Goal: Task Accomplishment & Management: Complete application form

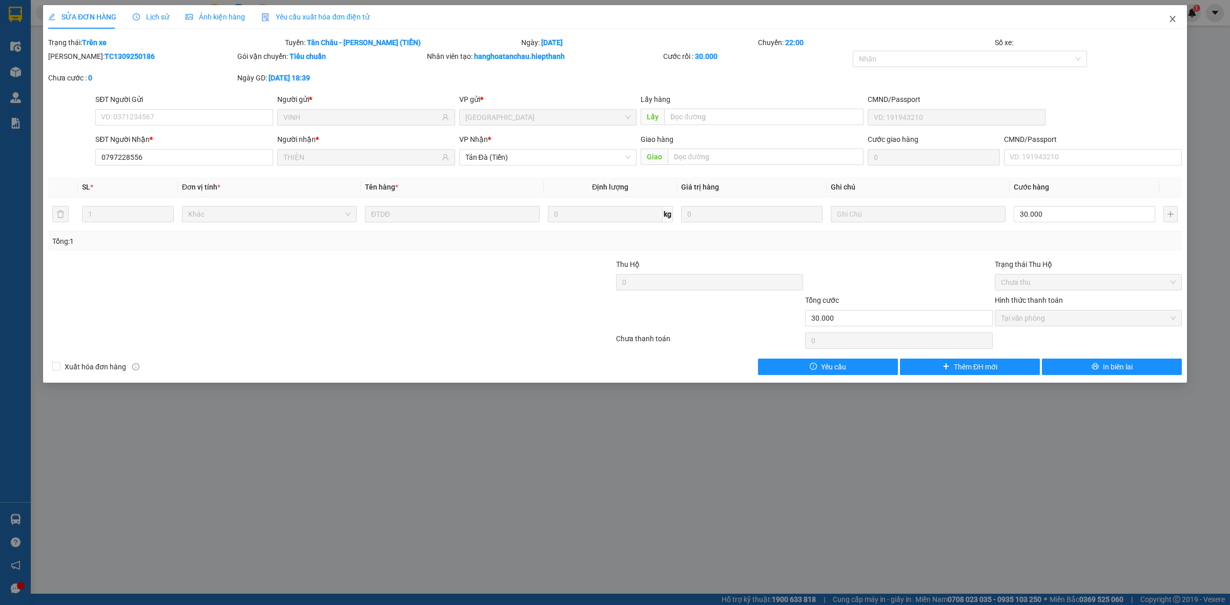
click at [1175, 18] on icon "close" at bounding box center [1173, 19] width 8 height 8
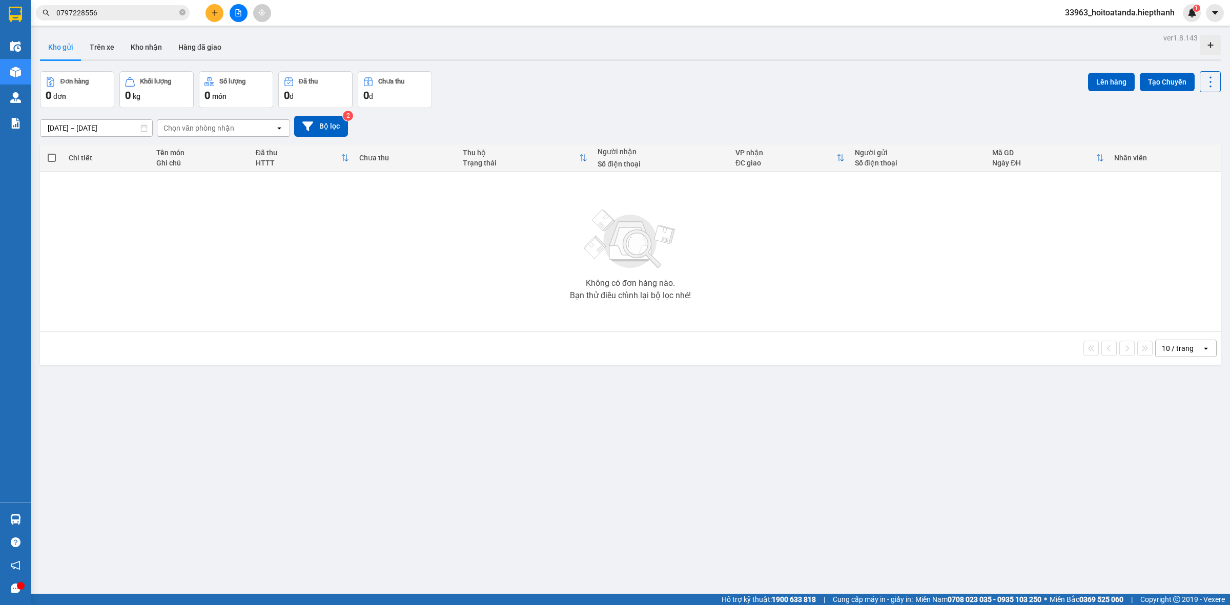
click at [238, 14] on icon "file-add" at bounding box center [238, 12] width 7 height 7
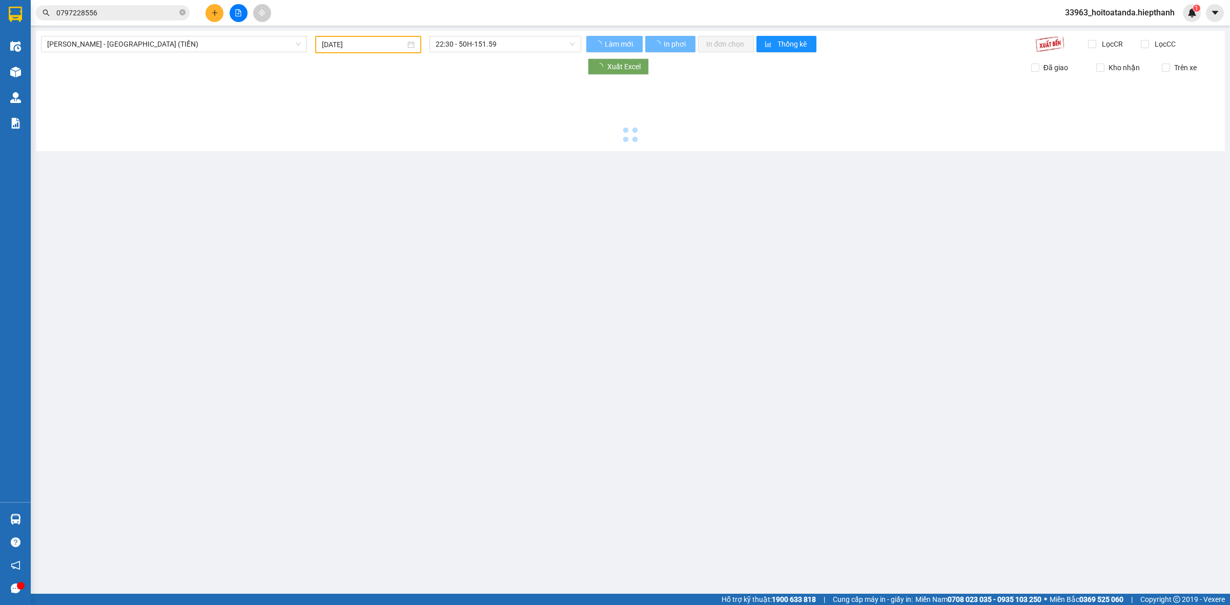
type input "[DATE]"
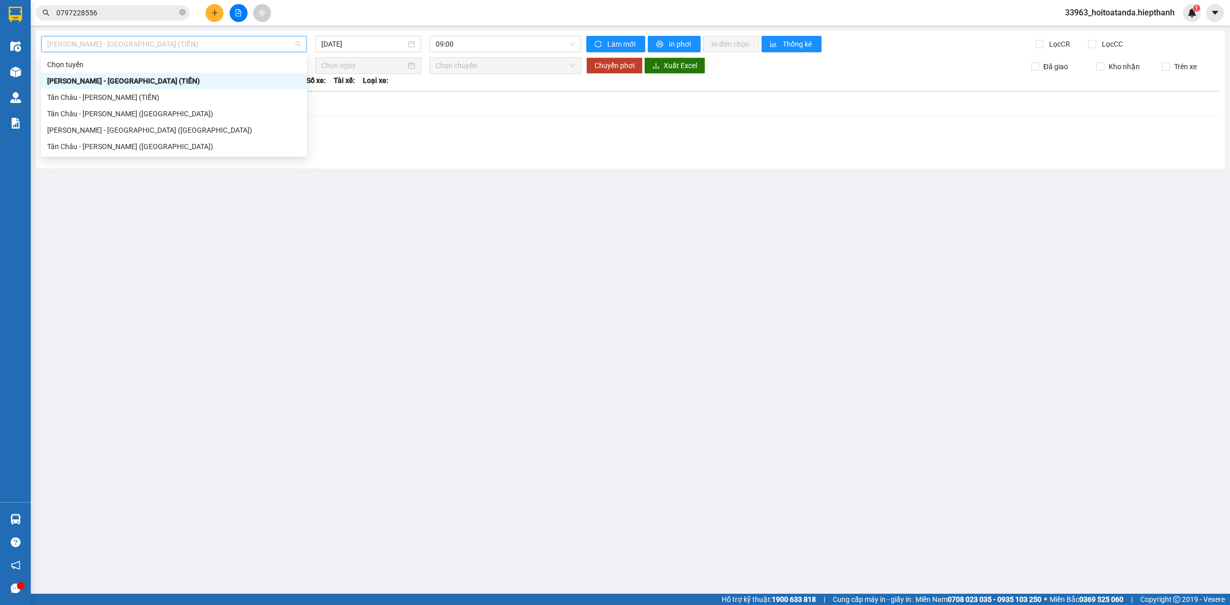
click at [228, 42] on span "[PERSON_NAME] - [GEOGRAPHIC_DATA] (TIỀN)" at bounding box center [174, 43] width 254 height 15
click at [151, 96] on div "Tân Châu - [PERSON_NAME] (TIỀN)" at bounding box center [174, 97] width 254 height 11
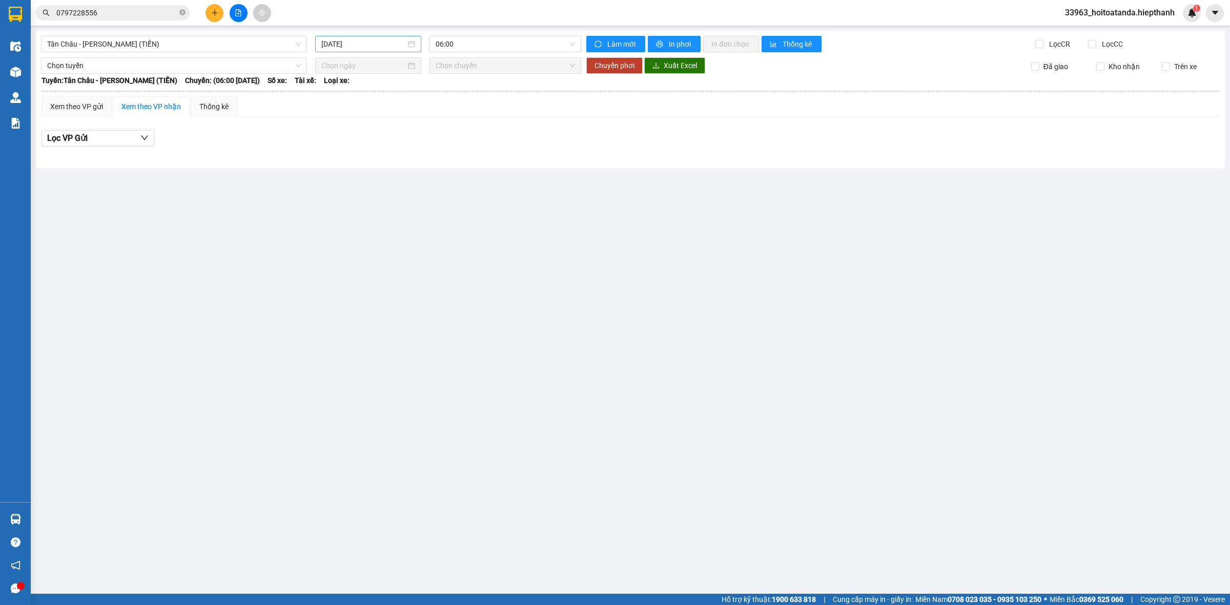
click at [401, 46] on input "[DATE]" at bounding box center [363, 43] width 85 height 11
click at [335, 129] on div "14" at bounding box center [331, 134] width 12 height 12
type input "[DATE]"
click at [521, 40] on span "06:00" at bounding box center [505, 43] width 139 height 15
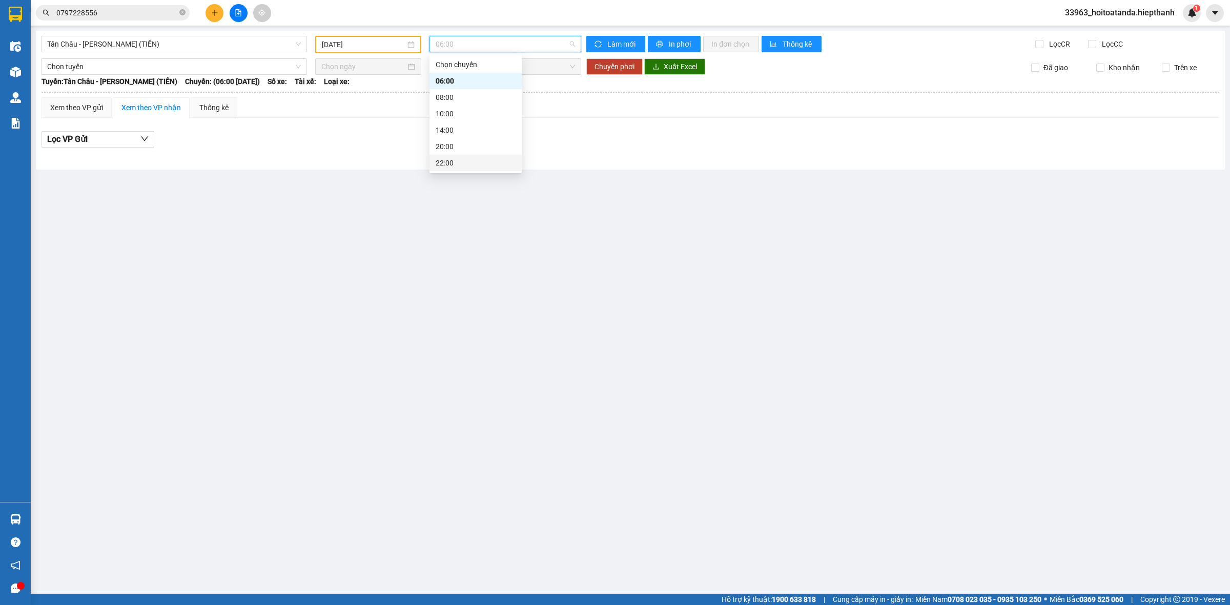
click at [478, 168] on div "22:00" at bounding box center [476, 162] width 80 height 11
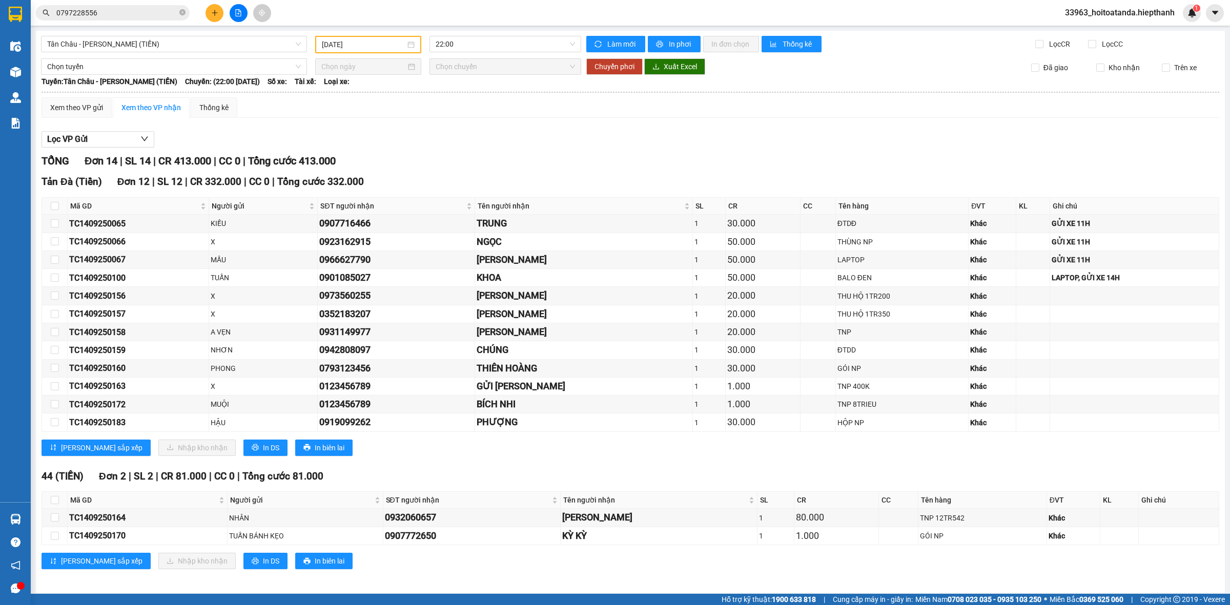
click at [946, 139] on div "Lọc VP Gửi" at bounding box center [631, 139] width 1178 height 17
click at [236, 9] on icon "file-add" at bounding box center [238, 12] width 7 height 7
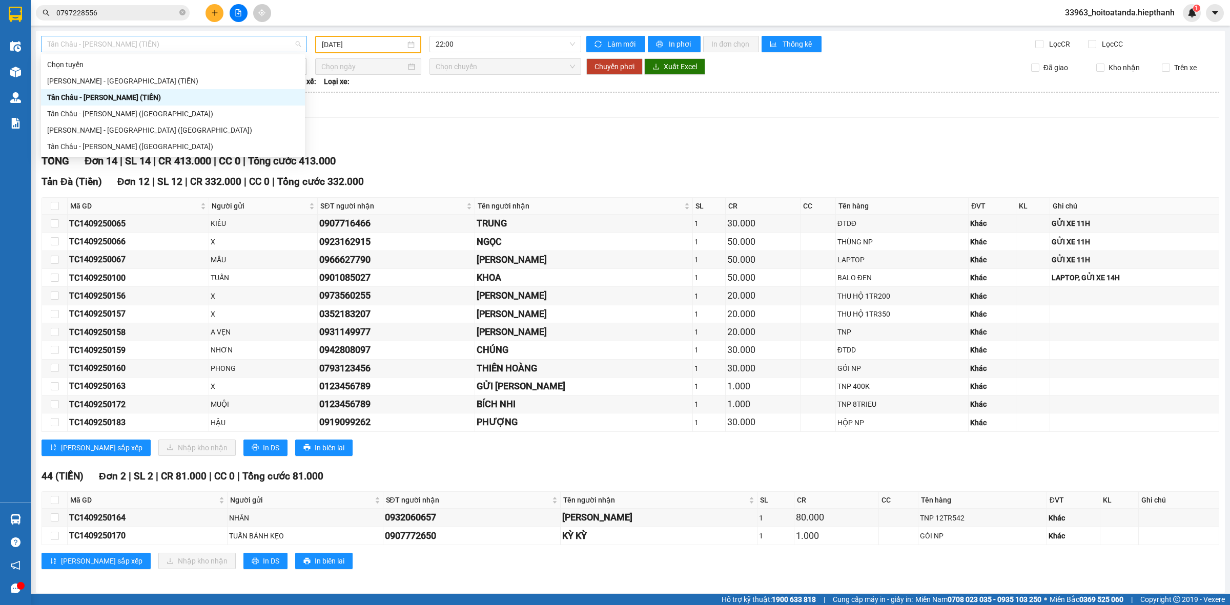
click at [154, 42] on span "Tân Châu - [PERSON_NAME] (TIỀN)" at bounding box center [174, 43] width 254 height 15
click at [154, 154] on div "Tân Châu - [PERSON_NAME] ([GEOGRAPHIC_DATA])" at bounding box center [173, 146] width 264 height 16
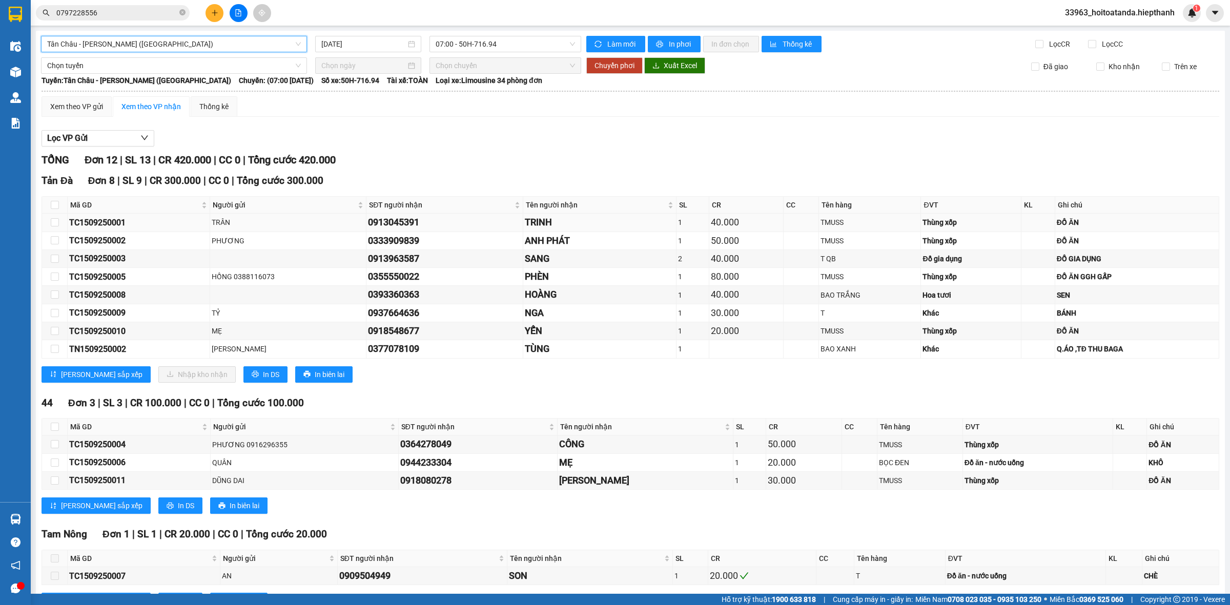
click at [642, 229] on div "TRINH" at bounding box center [600, 222] width 150 height 14
click at [532, 40] on span "07:00 - 50H-716.94" at bounding box center [505, 43] width 139 height 15
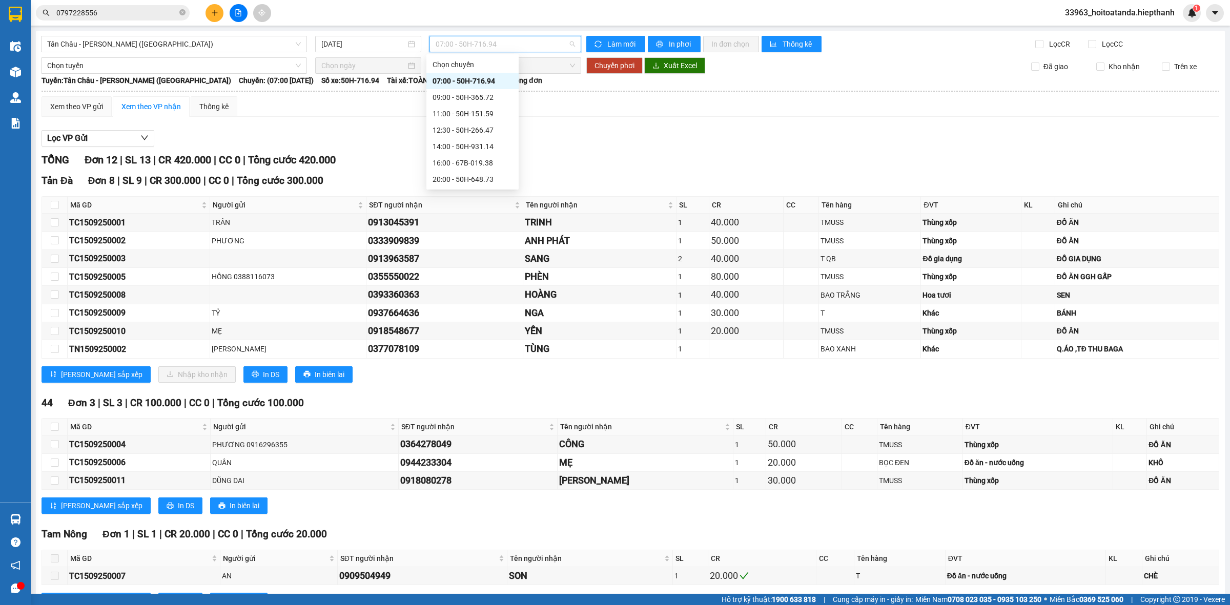
click at [352, 53] on div "[GEOGRAPHIC_DATA] - [GEOGRAPHIC_DATA] (Giường) [DATE] 07:00 - 50H-716.94 Làm mớ…" at bounding box center [630, 332] width 1189 height 602
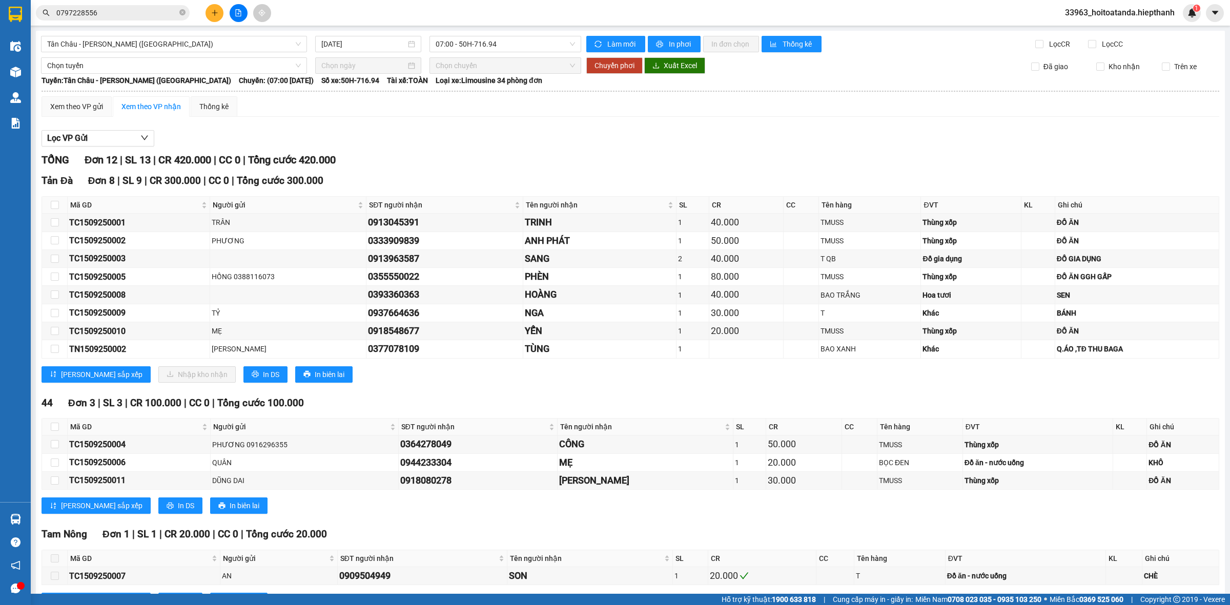
drag, startPoint x: 359, startPoint y: 45, endPoint x: 382, endPoint y: 57, distance: 26.1
click at [361, 46] on input "[DATE]" at bounding box center [363, 43] width 85 height 11
click at [331, 132] on div "14" at bounding box center [328, 134] width 12 height 12
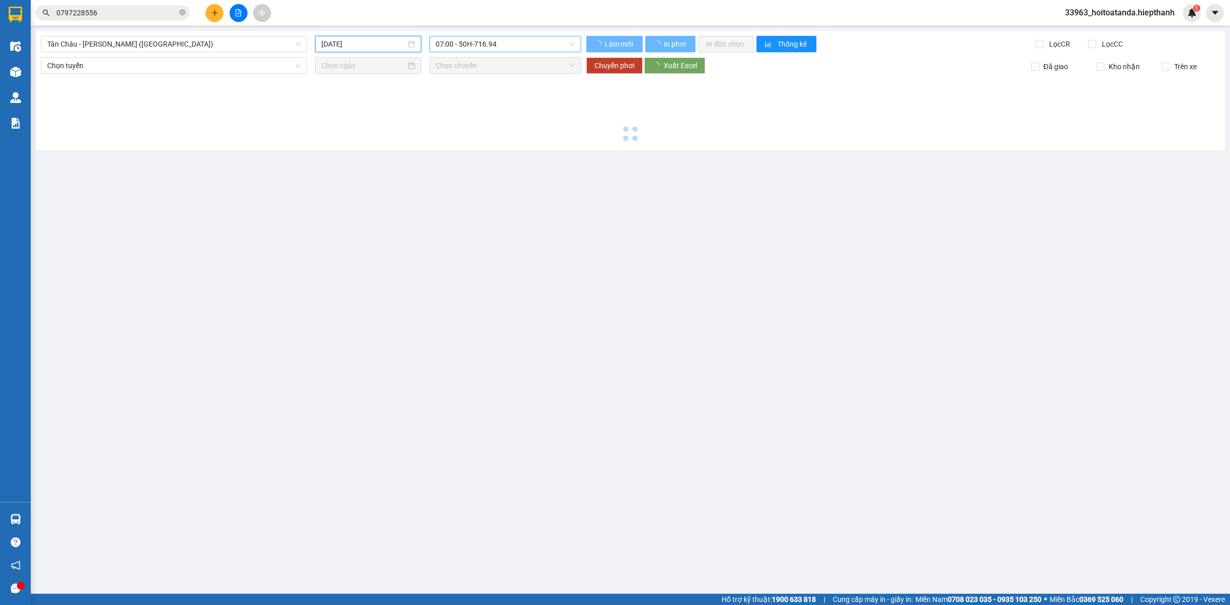
click at [499, 50] on span "07:00 - 50H-716.94" at bounding box center [505, 43] width 139 height 15
type input "[DATE]"
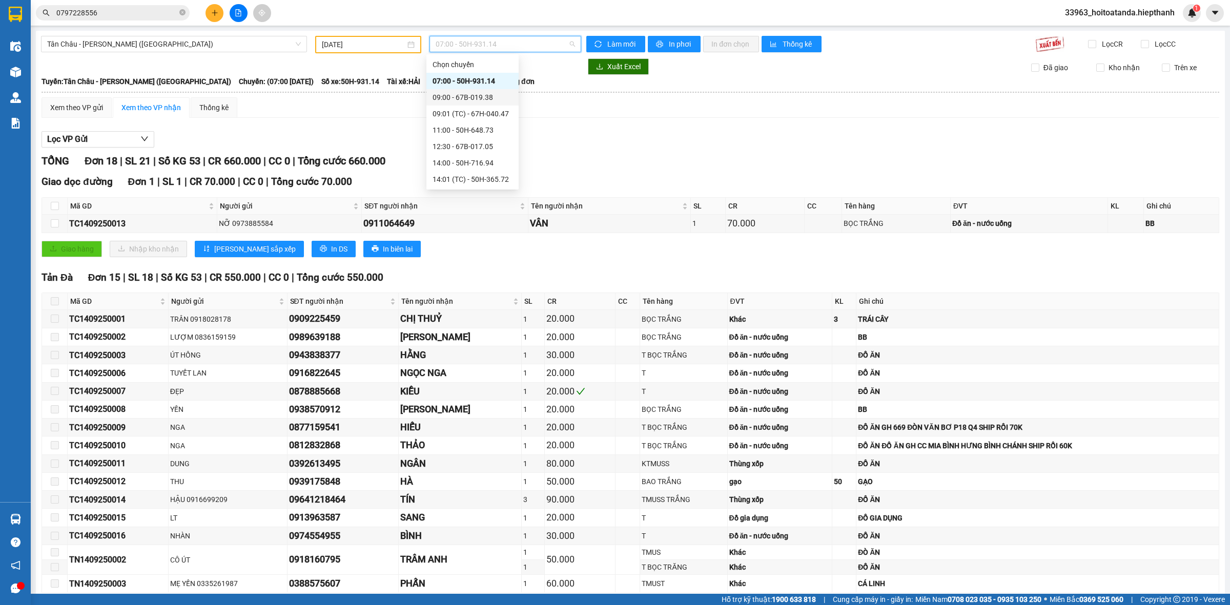
click at [690, 136] on div "Lọc VP Gửi" at bounding box center [631, 139] width 1178 height 17
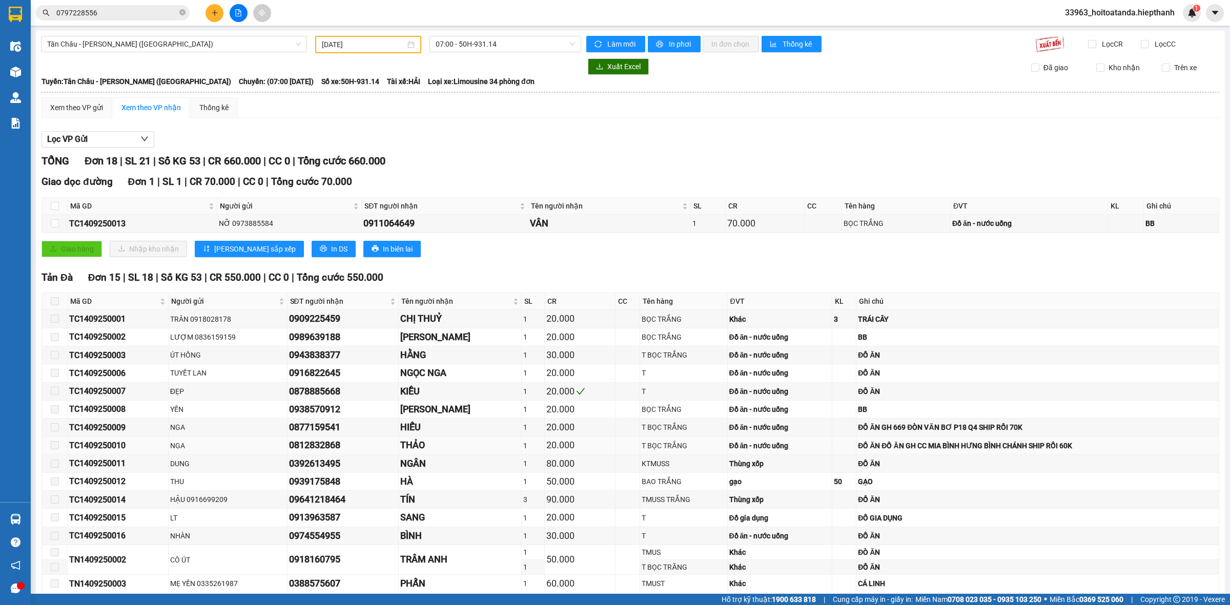
click at [887, 447] on div "ĐỒ ĂN ĐỒ ĂN GH CC MIA BÌNH HƯNG BÌNH CHÁNH SHIP RỒI 60K" at bounding box center [1037, 445] width 359 height 11
click at [771, 168] on div "TỔNG Đơn 18 | SL 21 | Số KG 53 | CR 660.000 | CC 0 | Tổng cước 660.000" at bounding box center [631, 161] width 1178 height 16
click at [826, 149] on div "Lọc VP Gửi TỔNG Đơn 18 | SL 21 | Số KG 53 | CR 660.000 | CC 0 | Tổng cước 660.…" at bounding box center [631, 435] width 1178 height 618
click at [575, 175] on div "Giao dọc đường Đơn 1 | SL 1 | CR 70.000 | CC 0 | Tổng cước 70.000" at bounding box center [631, 181] width 1178 height 15
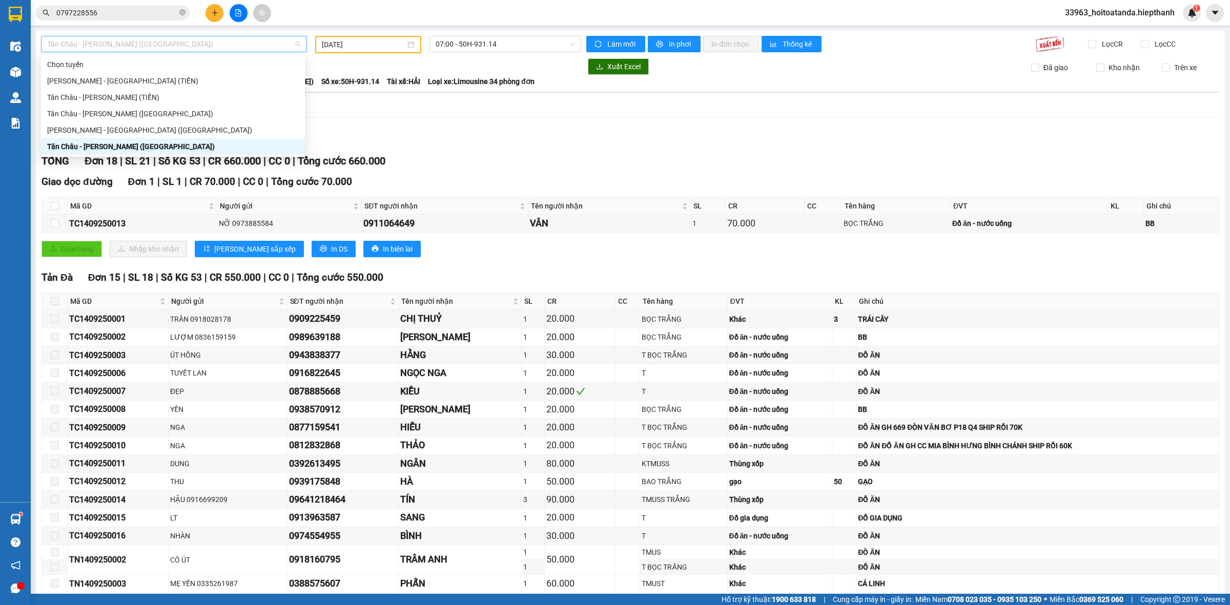
click at [167, 36] on div "Tân Châu - [PERSON_NAME] ([GEOGRAPHIC_DATA])" at bounding box center [174, 44] width 266 height 16
click at [120, 89] on div "Tân Châu - [PERSON_NAME] (TIỀN)" at bounding box center [173, 97] width 264 height 16
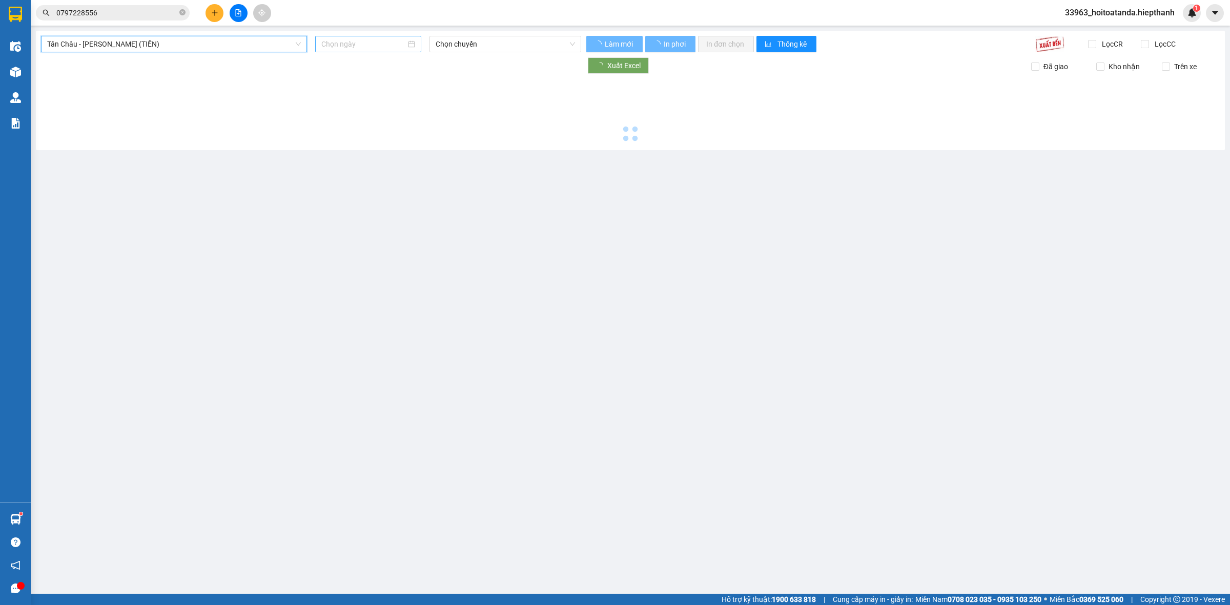
drag, startPoint x: 480, startPoint y: 29, endPoint x: 377, endPoint y: 42, distance: 103.8
click at [481, 29] on main "[GEOGRAPHIC_DATA] - [PERSON_NAME] (TIỀN) [GEOGRAPHIC_DATA] - [GEOGRAPHIC_DATA] …" at bounding box center [615, 297] width 1230 height 594
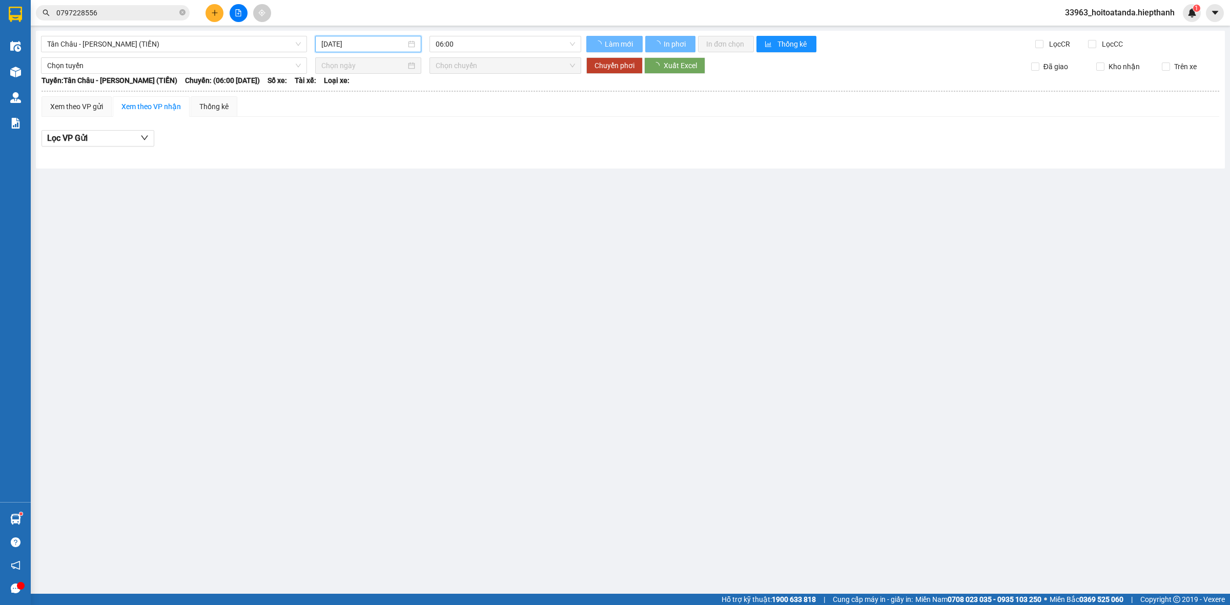
click at [377, 42] on input "[DATE]" at bounding box center [363, 43] width 85 height 11
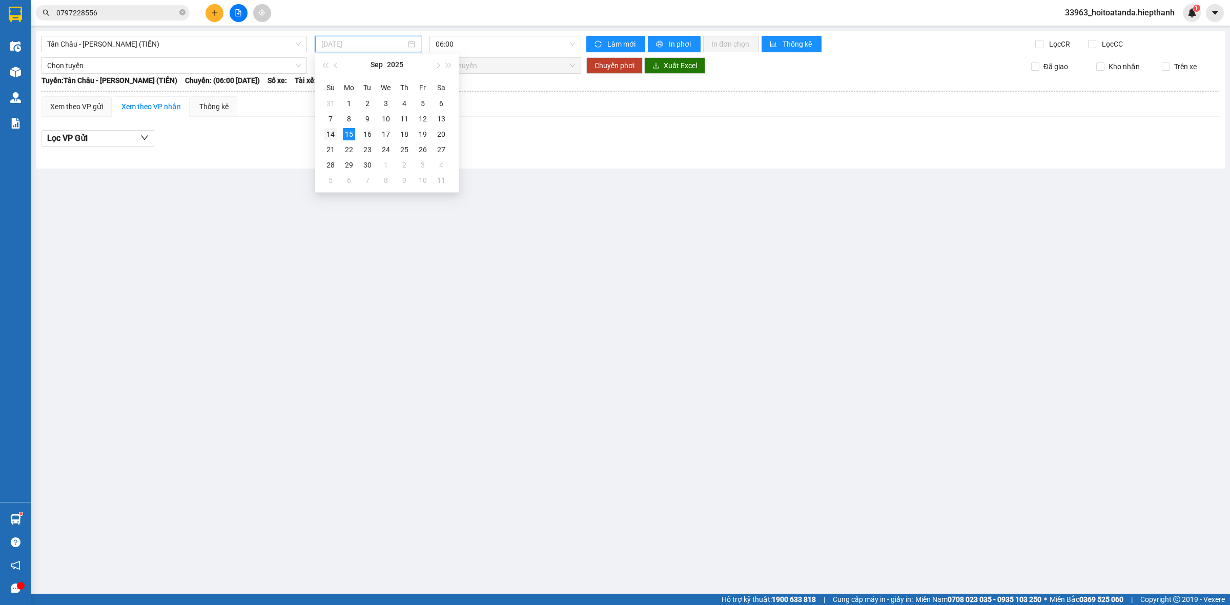
drag, startPoint x: 332, startPoint y: 138, endPoint x: 460, endPoint y: 62, distance: 149.0
click at [333, 137] on div "14" at bounding box center [331, 134] width 12 height 12
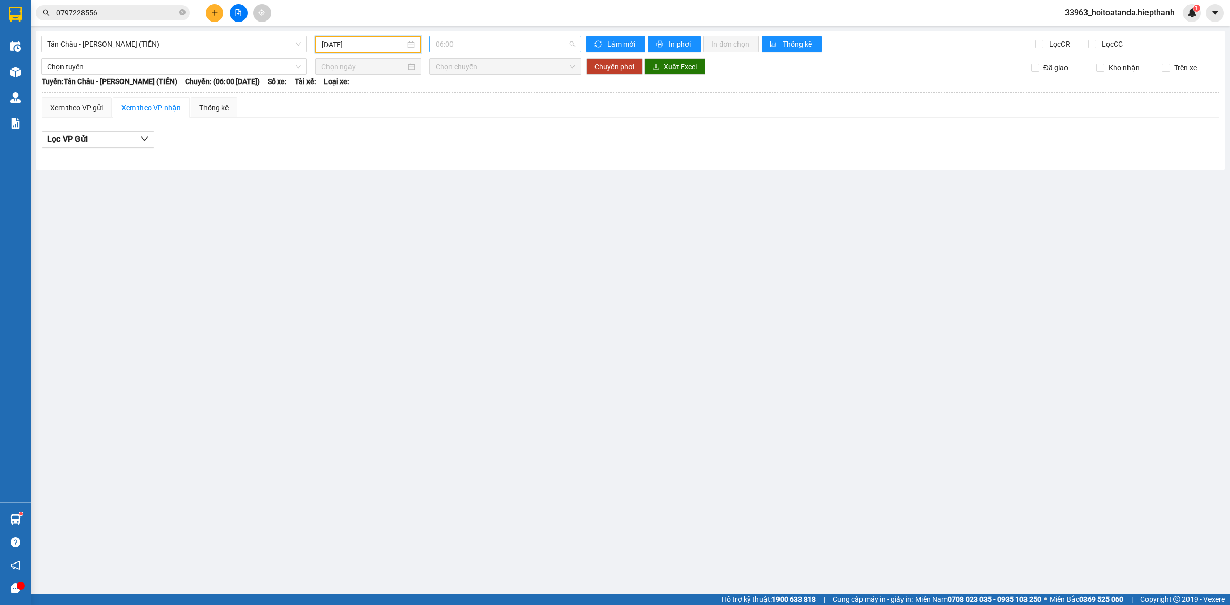
click at [497, 43] on span "06:00" at bounding box center [505, 43] width 139 height 15
drag, startPoint x: 469, startPoint y: 161, endPoint x: 464, endPoint y: 159, distance: 5.5
click at [468, 161] on div "22:00" at bounding box center [476, 162] width 80 height 11
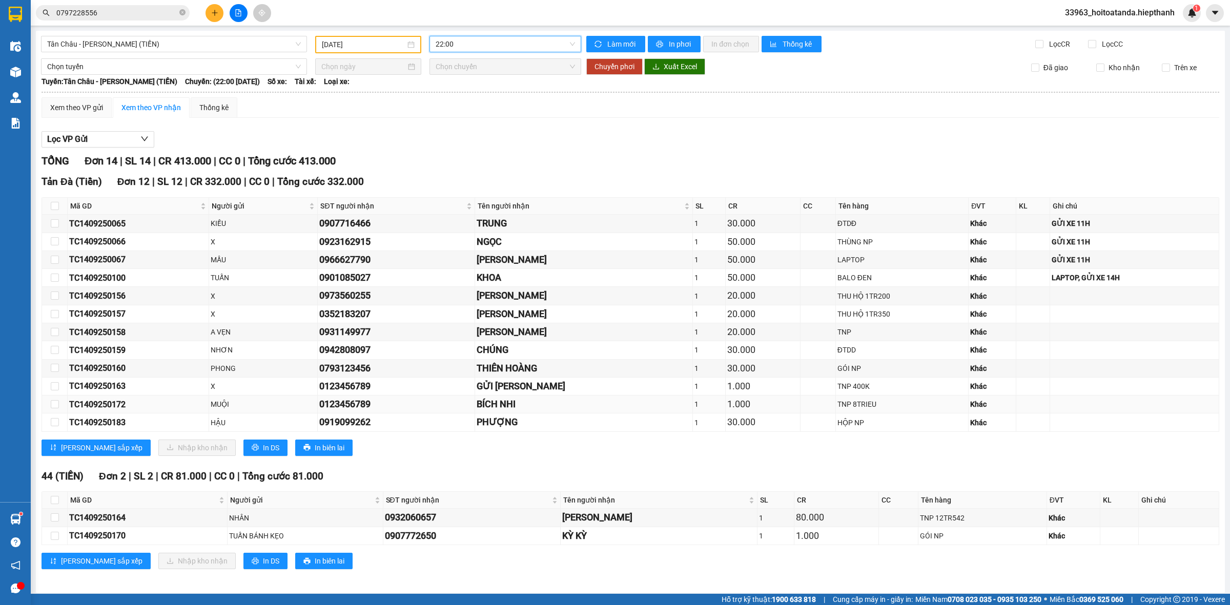
click at [577, 412] on div "BÍCH NHI" at bounding box center [584, 404] width 214 height 14
click at [571, 473] on div "44 (TIỀN) Đơn 2 | SL 2 | CR 81.000 | CC 0 | Tổng cước 81.000" at bounding box center [631, 476] width 1178 height 15
click at [350, 46] on input "[DATE]" at bounding box center [364, 44] width 84 height 11
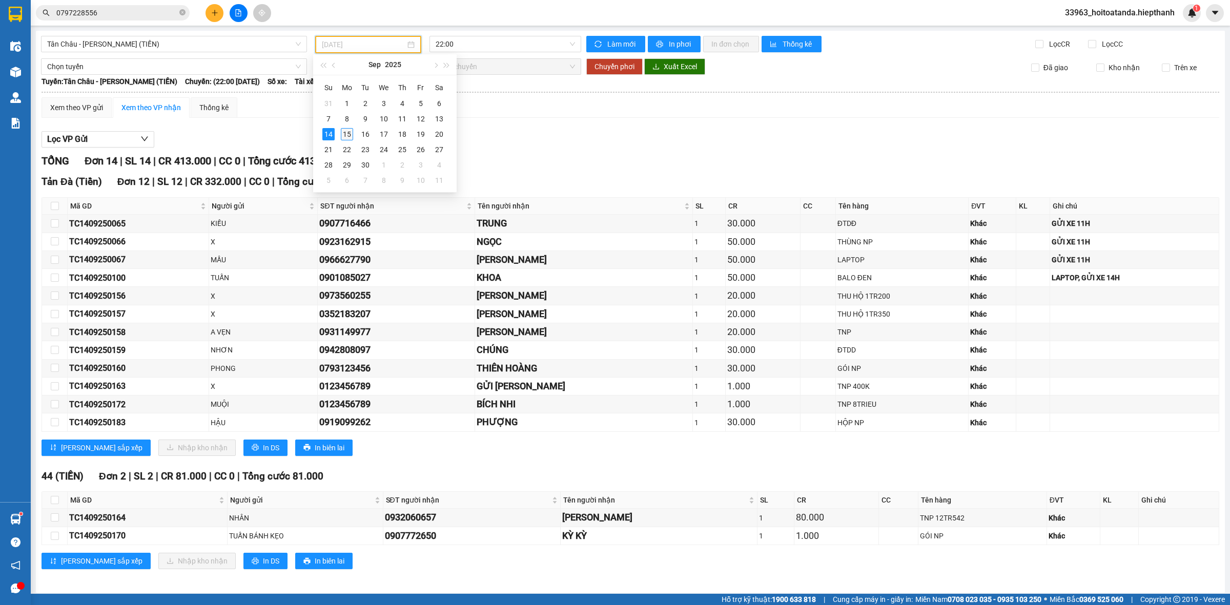
click at [348, 131] on div "15" at bounding box center [347, 134] width 12 height 12
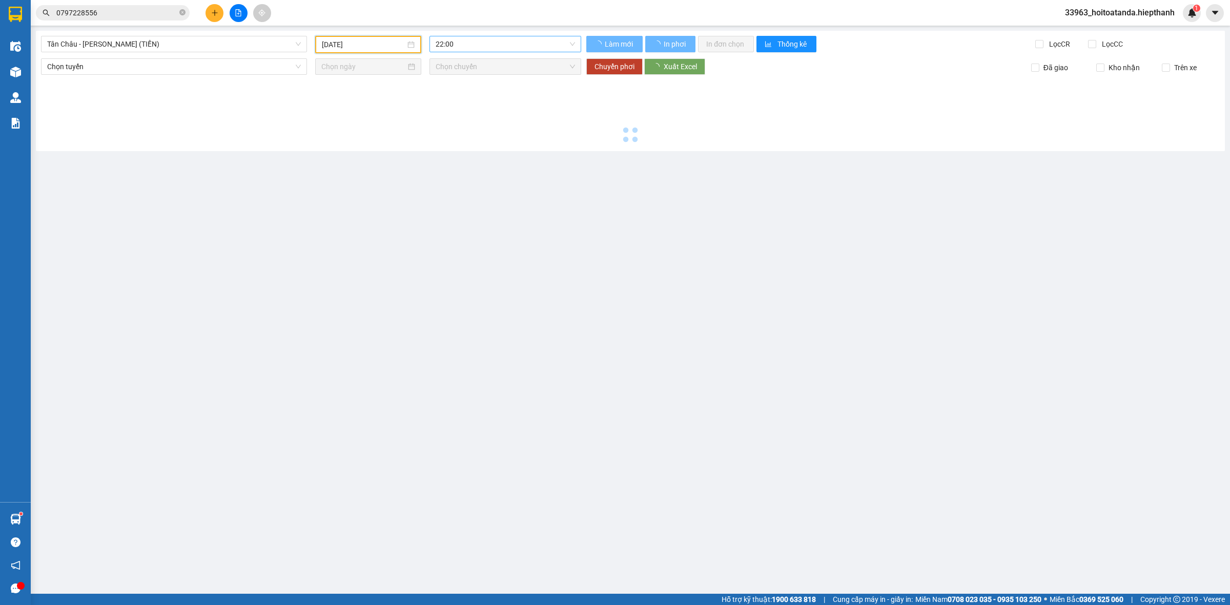
type input "[DATE]"
click at [488, 43] on span "22:00" at bounding box center [505, 43] width 139 height 15
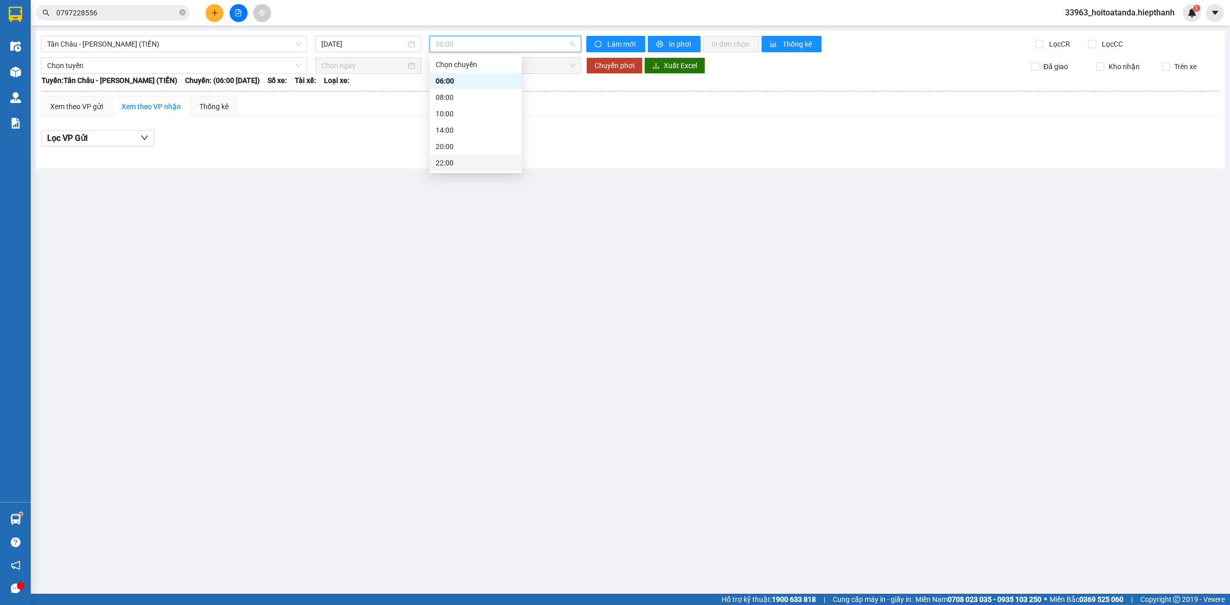
click at [457, 167] on div "22:00" at bounding box center [476, 162] width 80 height 11
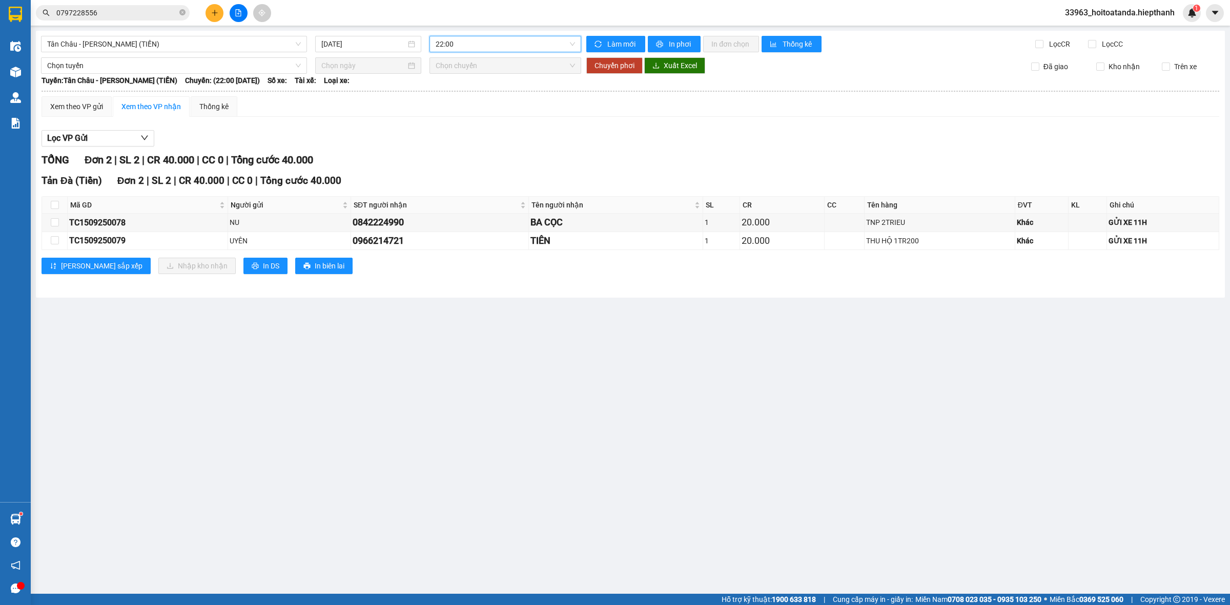
click at [531, 136] on div "Lọc VP Gửi" at bounding box center [631, 138] width 1178 height 17
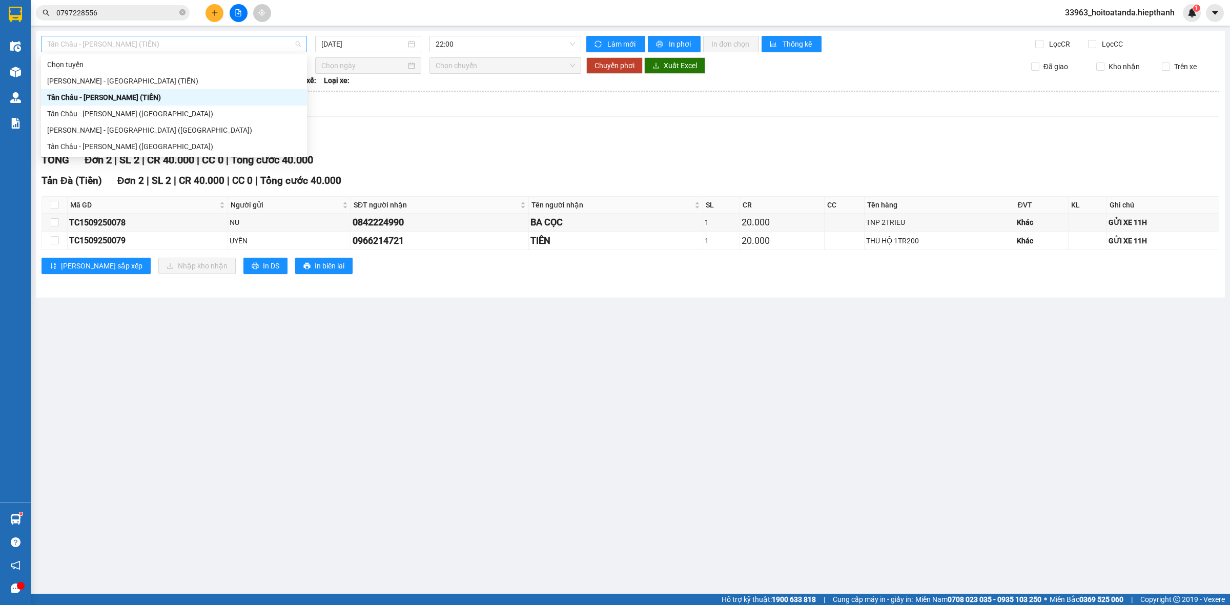
click at [272, 50] on span "Tân Châu - [PERSON_NAME] (TIỀN)" at bounding box center [174, 43] width 254 height 15
click at [162, 145] on div "Tân Châu - [PERSON_NAME] ([GEOGRAPHIC_DATA])" at bounding box center [174, 146] width 254 height 11
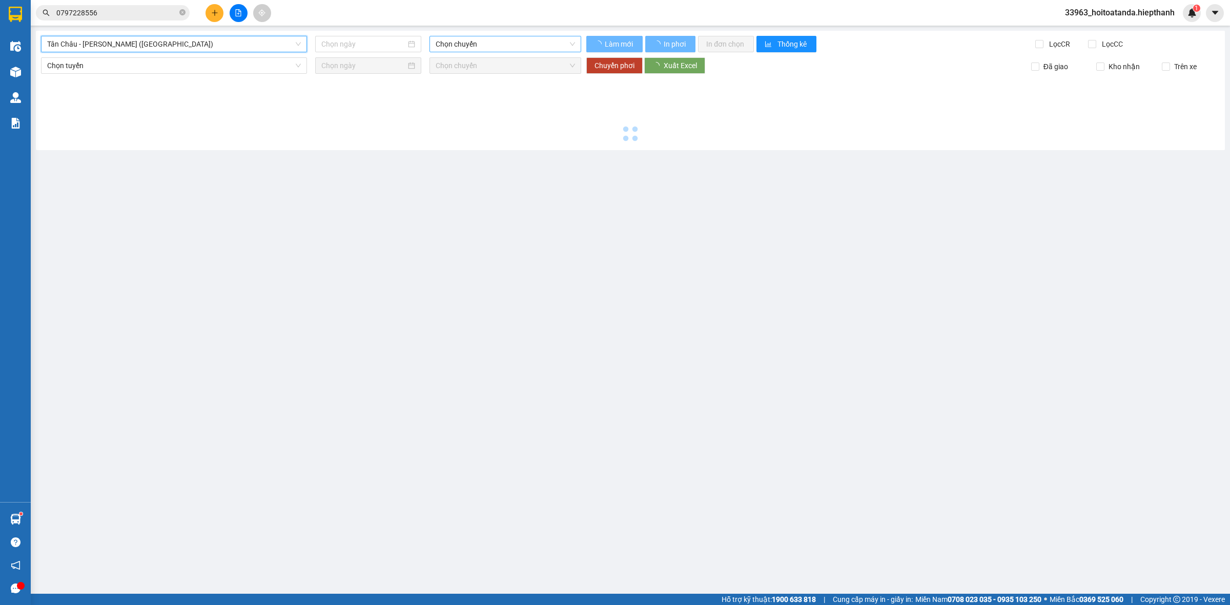
click at [516, 44] on span "Chọn chuyến" at bounding box center [505, 43] width 139 height 15
type input "[DATE]"
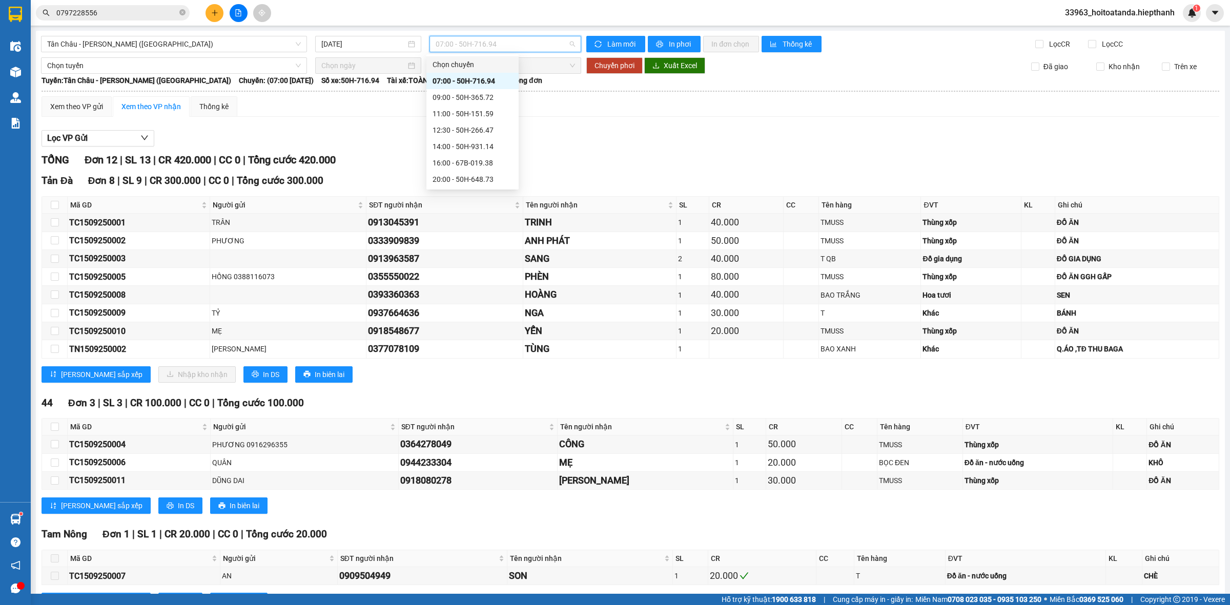
click at [615, 154] on div "TỔNG Đơn 12 | SL 13 | CR 420.000 | CC 0 | Tổng cước 420.000" at bounding box center [631, 160] width 1178 height 16
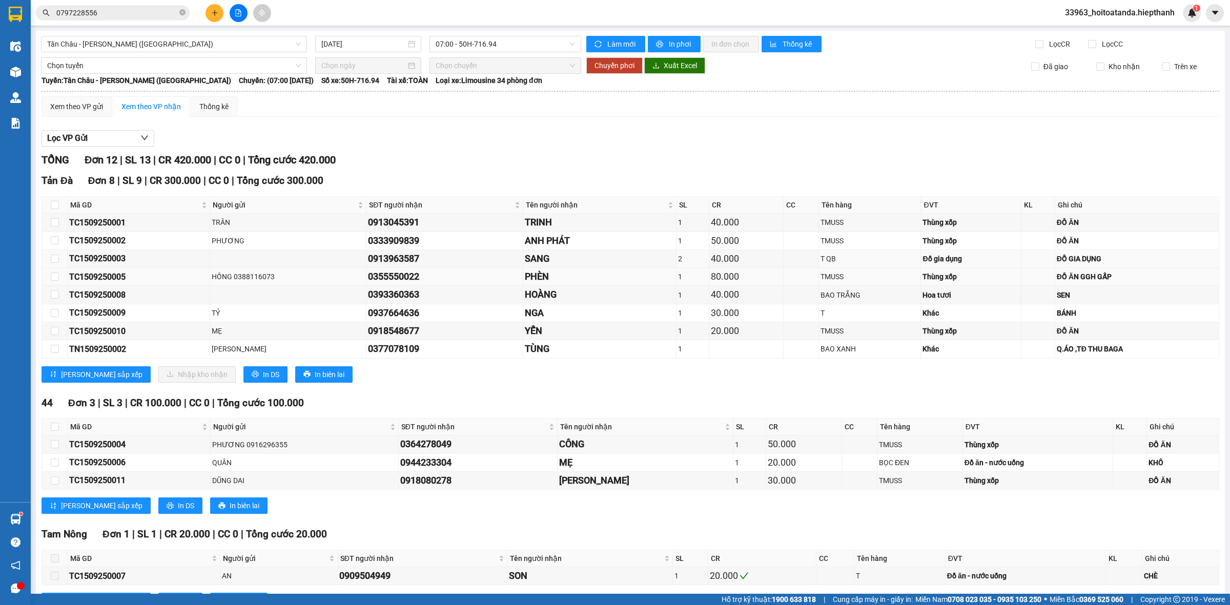
drag, startPoint x: 985, startPoint y: 263, endPoint x: 961, endPoint y: 275, distance: 26.6
click at [985, 263] on div "Đồ gia dụng" at bounding box center [971, 258] width 97 height 11
click at [1022, 267] on td at bounding box center [1039, 259] width 34 height 18
click at [949, 218] on div "Thùng xốp" at bounding box center [971, 222] width 97 height 11
click at [505, 52] on div "07:00 - 50H-716.94" at bounding box center [506, 44] width 152 height 16
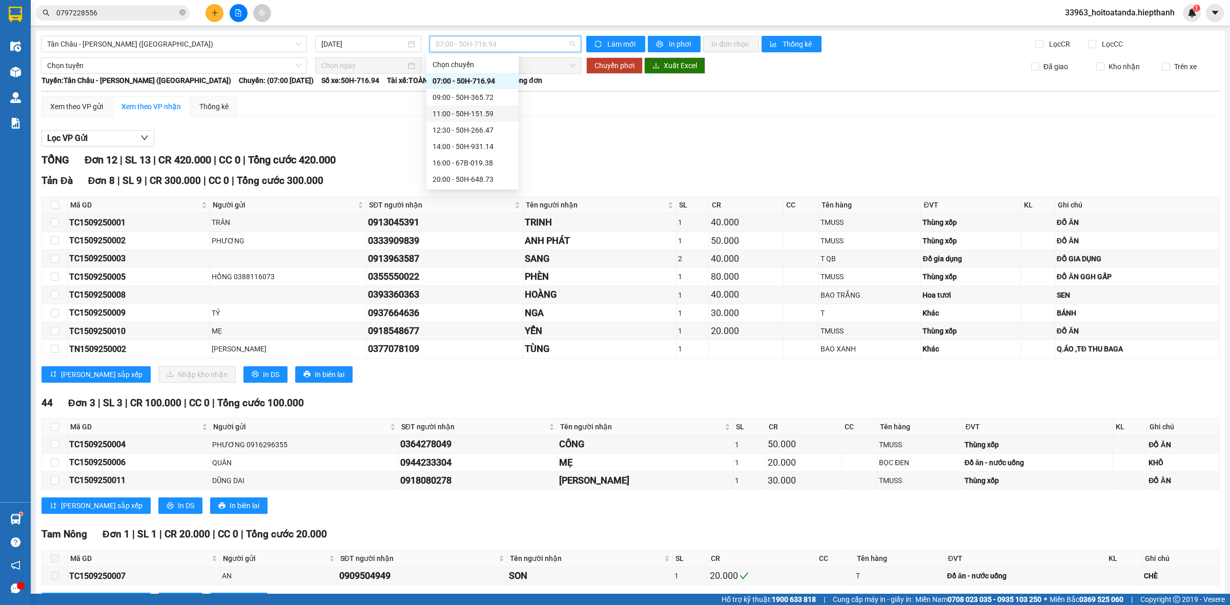
click at [478, 103] on div "09:00 - 50H-365.72" at bounding box center [473, 97] width 80 height 11
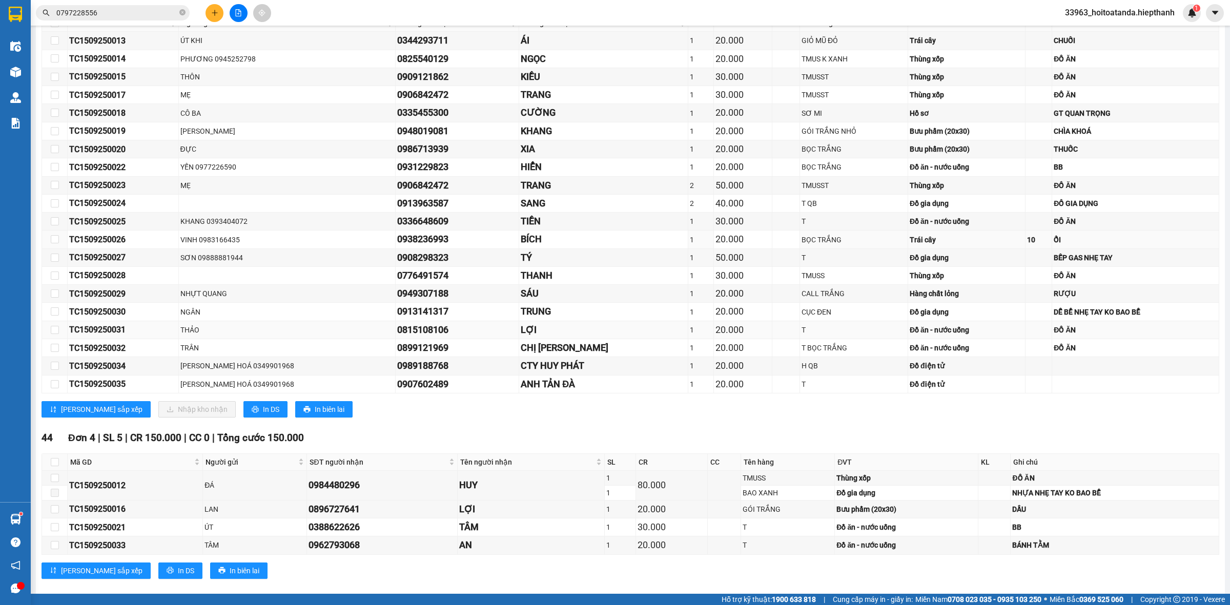
scroll to position [192, 0]
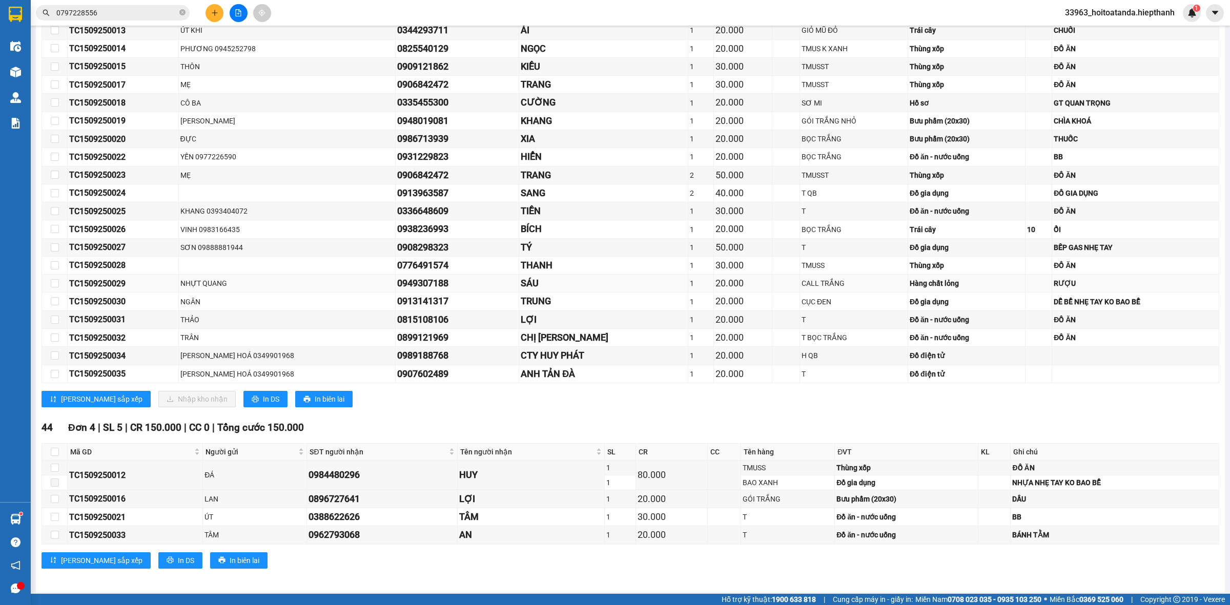
click at [959, 282] on div "Hàng chất lỏng" at bounding box center [967, 283] width 114 height 11
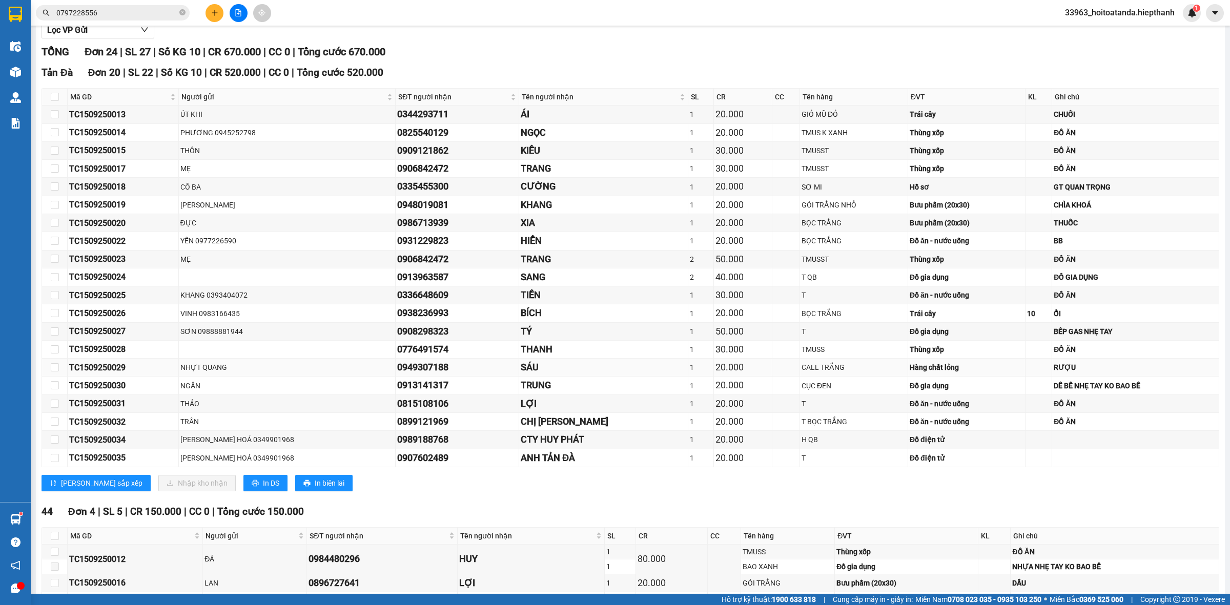
scroll to position [0, 0]
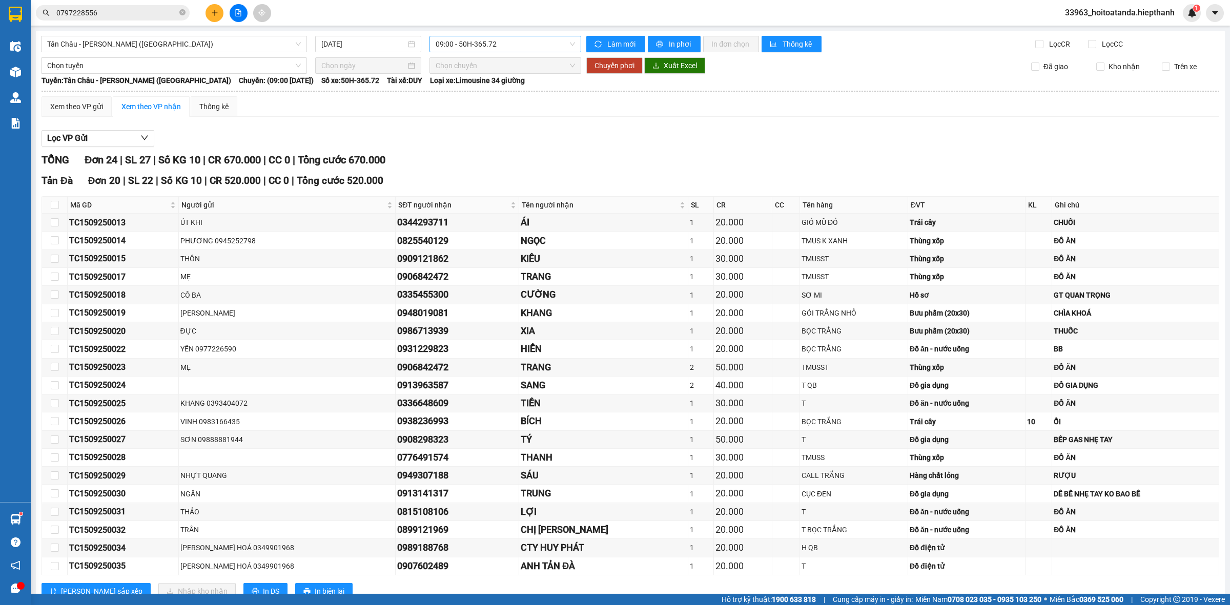
click at [460, 43] on span "09:00 - 50H-365.72" at bounding box center [505, 43] width 139 height 15
click at [469, 84] on div "07:00 - 50H-716.94" at bounding box center [473, 80] width 80 height 11
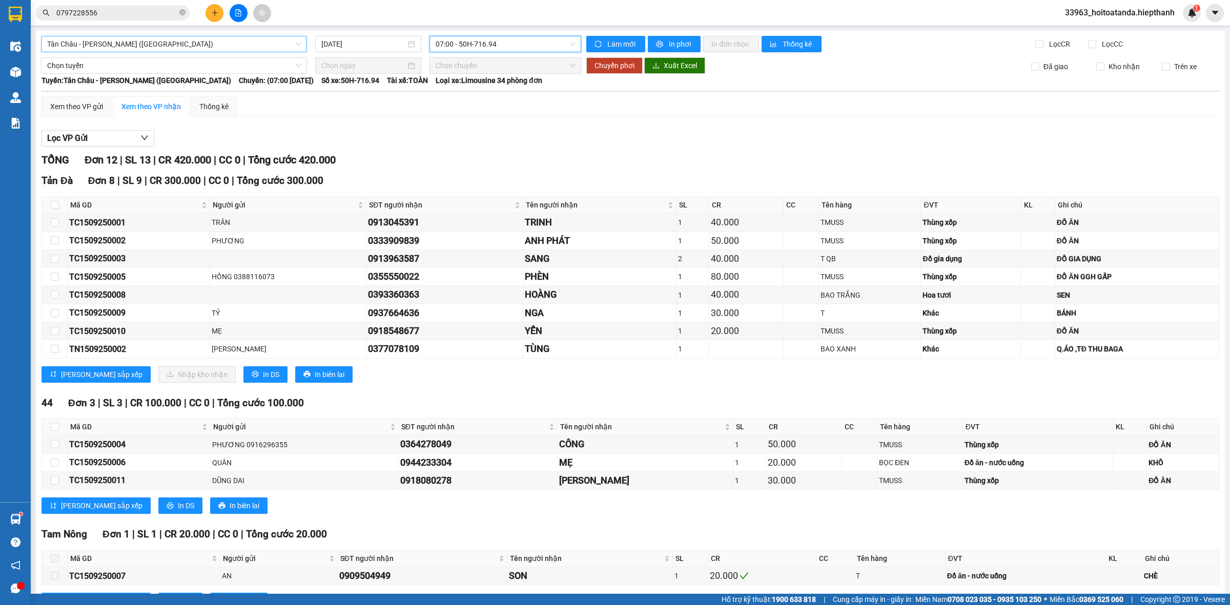
click at [136, 44] on span "Tân Châu - [PERSON_NAME] ([GEOGRAPHIC_DATA])" at bounding box center [174, 43] width 254 height 15
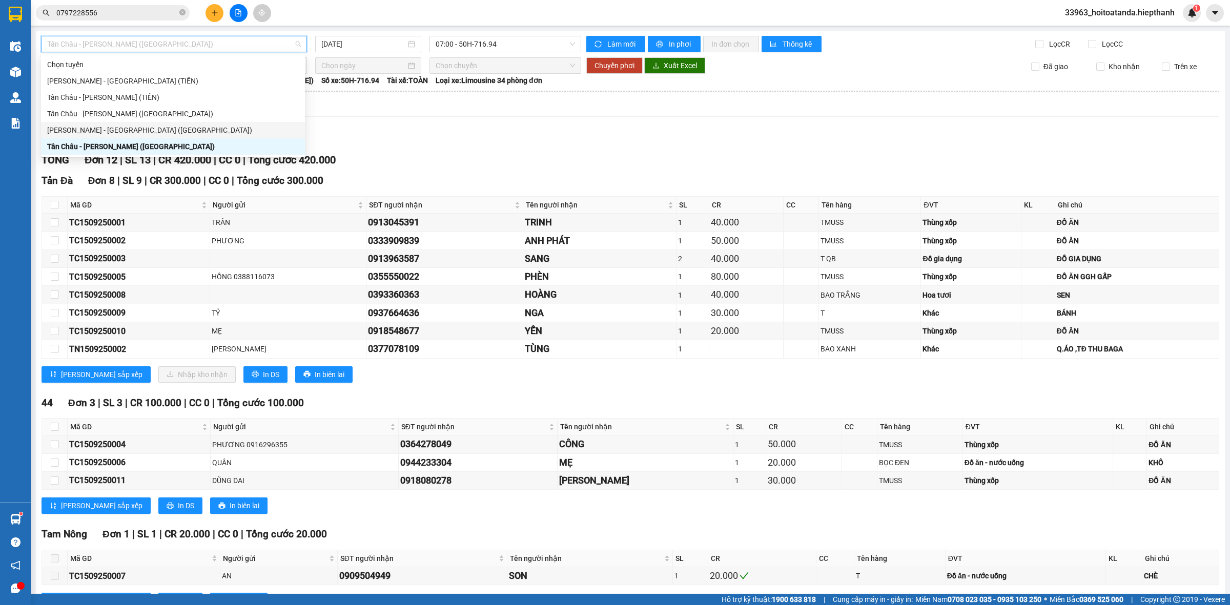
click at [134, 129] on div "[PERSON_NAME] - [GEOGRAPHIC_DATA] ([GEOGRAPHIC_DATA])" at bounding box center [173, 130] width 252 height 11
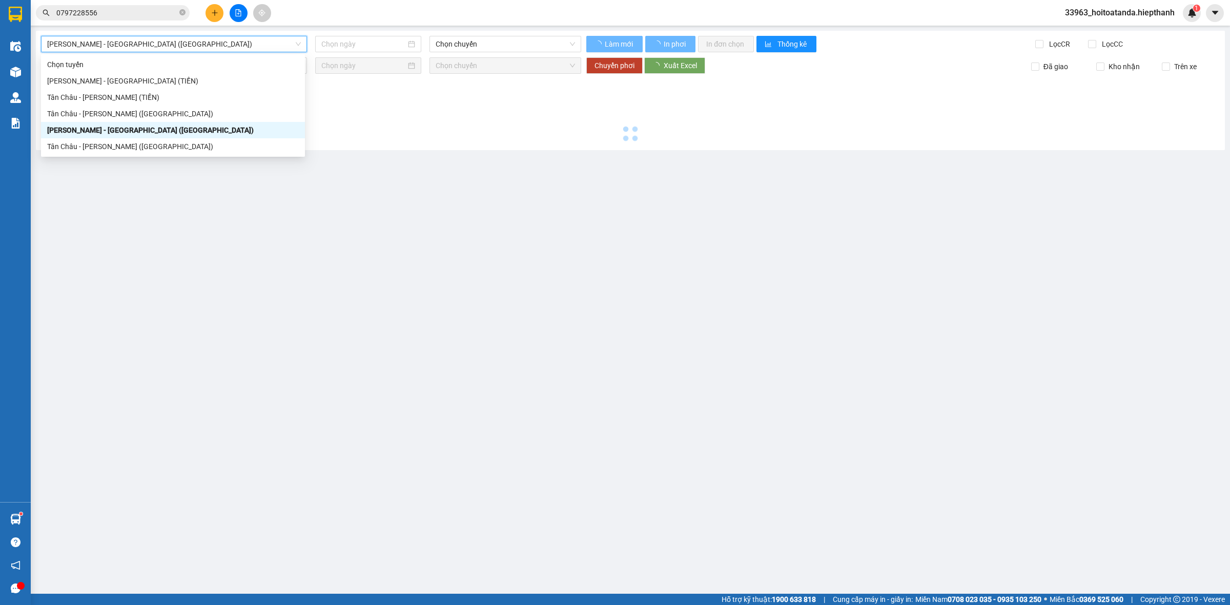
type input "[DATE]"
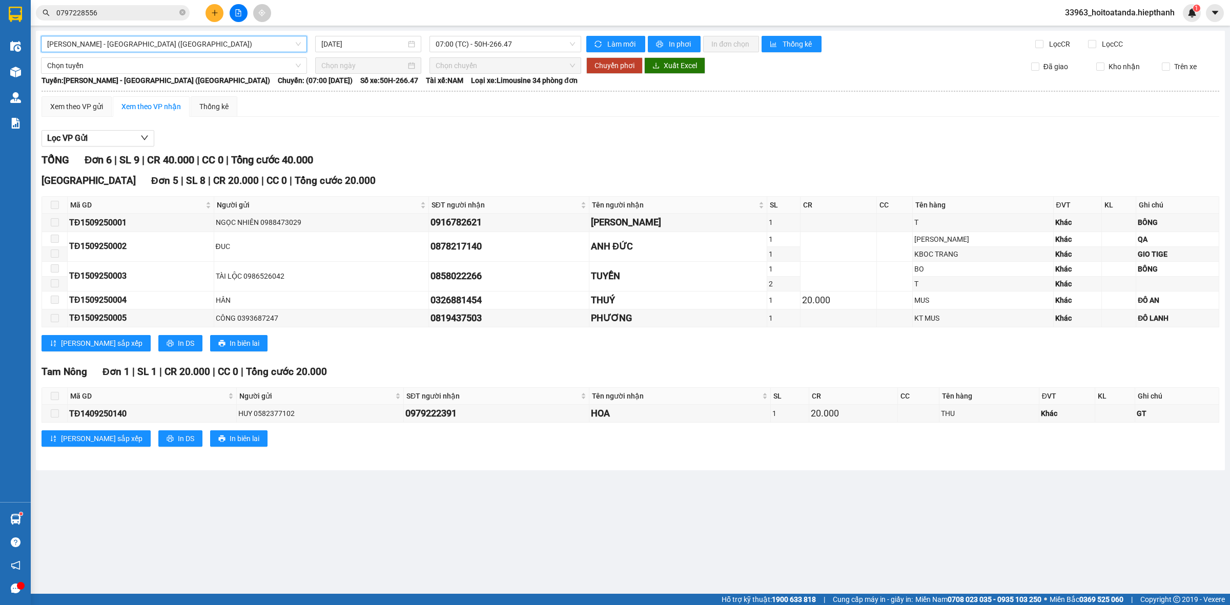
click at [212, 44] on span "[PERSON_NAME] - [GEOGRAPHIC_DATA] ([GEOGRAPHIC_DATA])" at bounding box center [174, 43] width 254 height 15
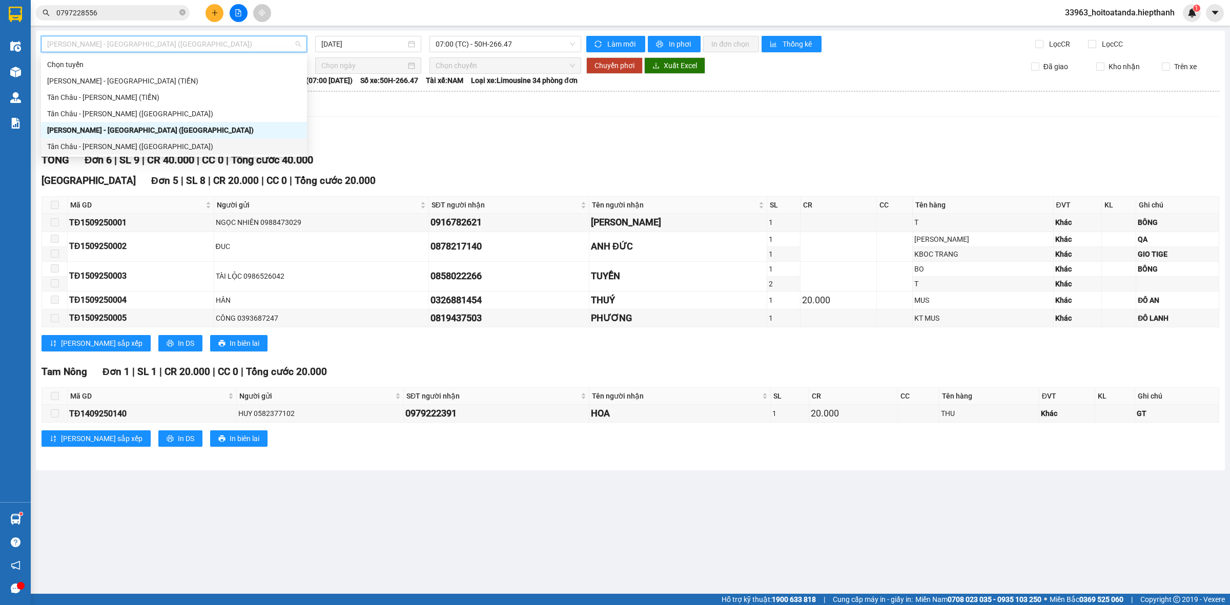
click at [173, 144] on div "Tân Châu - [PERSON_NAME] ([GEOGRAPHIC_DATA])" at bounding box center [174, 146] width 254 height 11
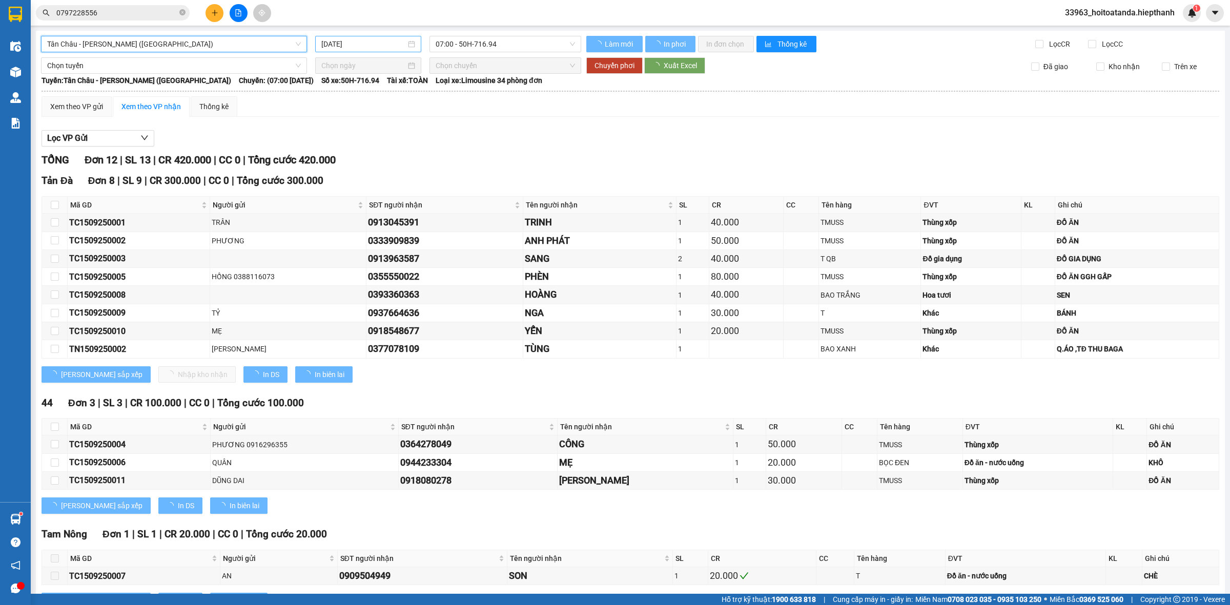
click at [385, 39] on input "[DATE]" at bounding box center [363, 43] width 85 height 11
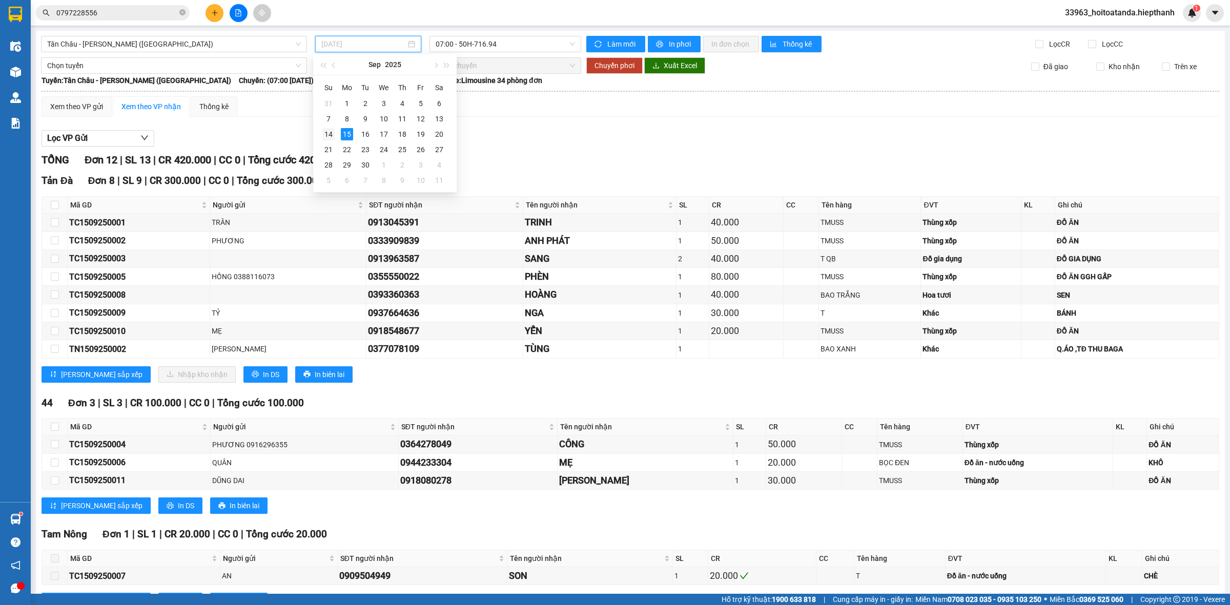
click at [332, 132] on div "14" at bounding box center [328, 134] width 12 height 12
type input "[DATE]"
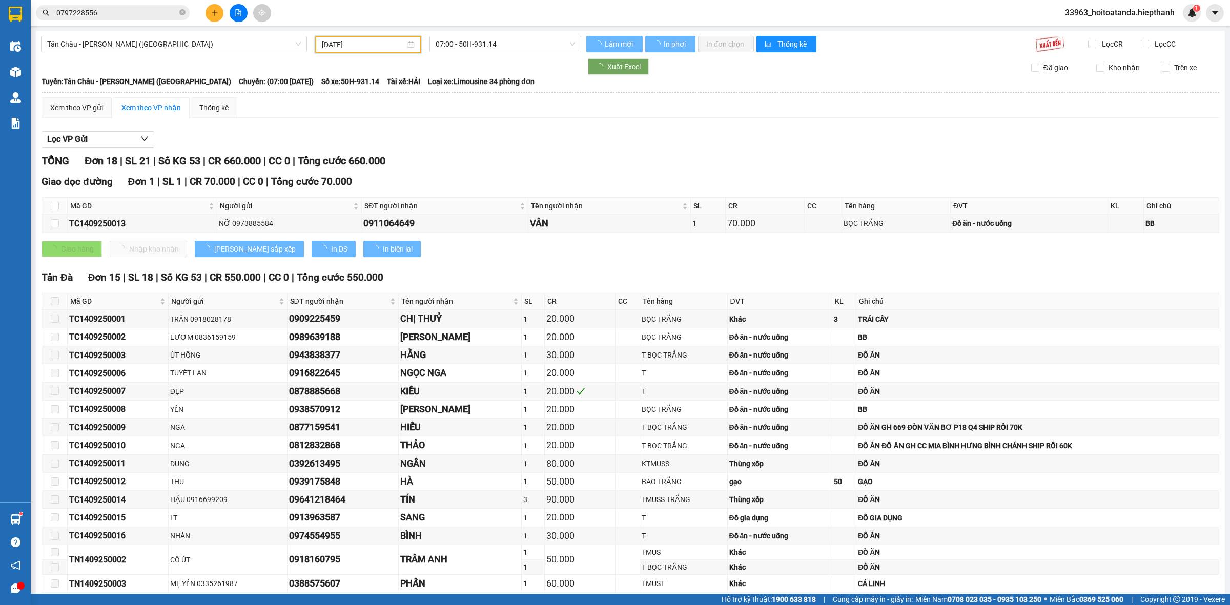
click at [513, 39] on span "07:00 - 50H-931.14" at bounding box center [505, 43] width 139 height 15
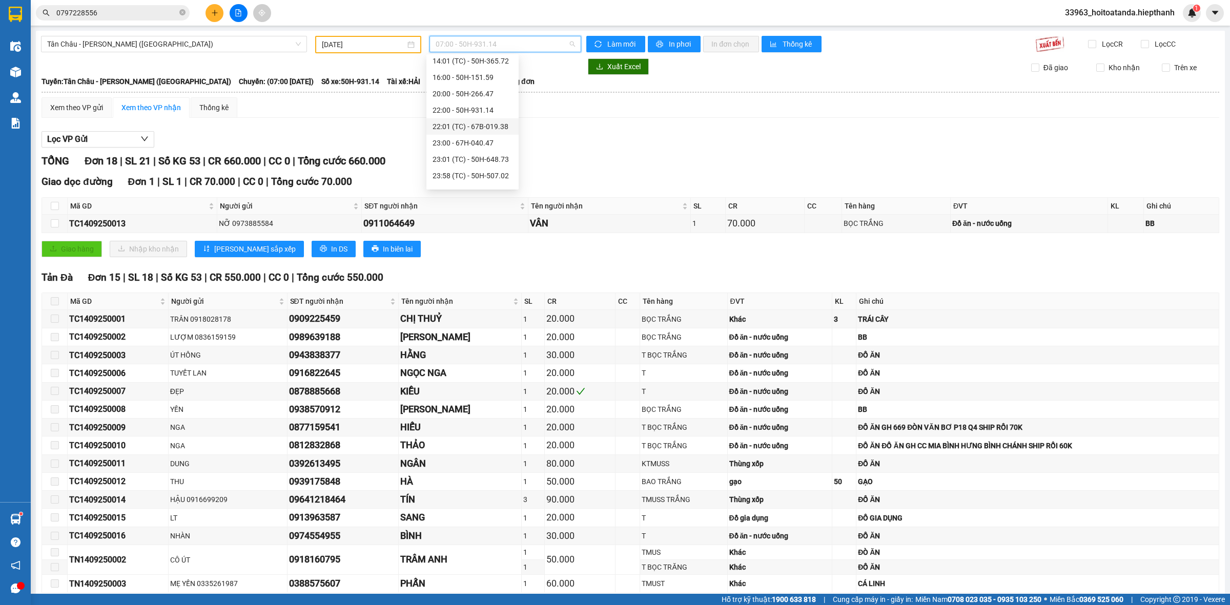
scroll to position [131, 0]
click at [680, 373] on div "T" at bounding box center [684, 373] width 84 height 11
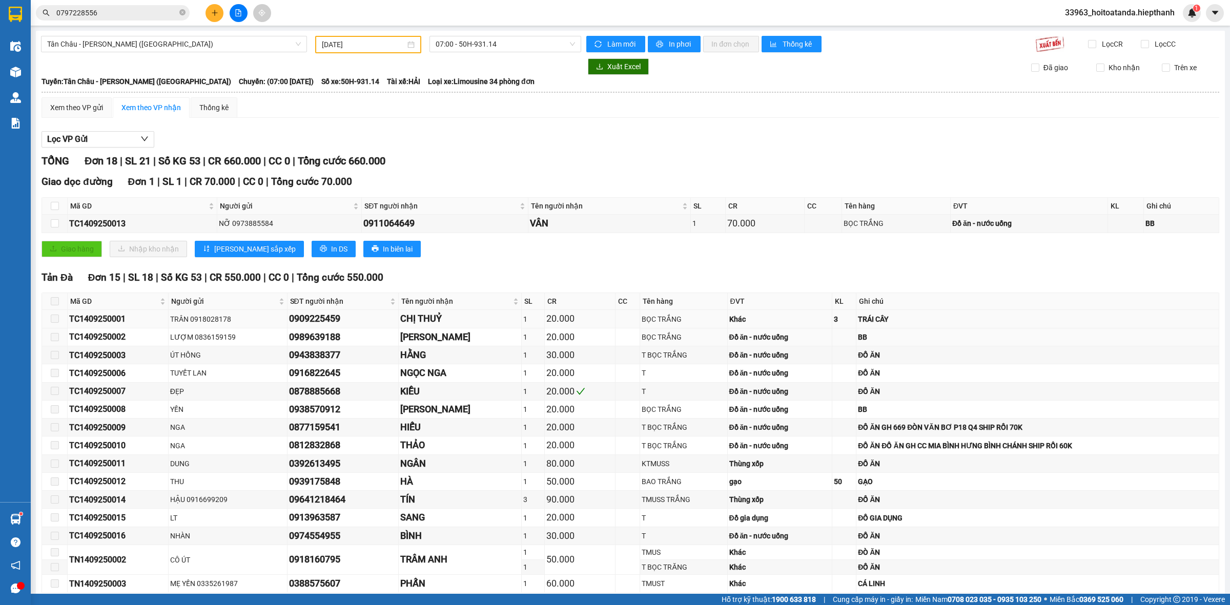
drag, startPoint x: 1078, startPoint y: 329, endPoint x: 1024, endPoint y: 319, distance: 55.1
click at [1078, 329] on td "BB" at bounding box center [1038, 338] width 363 height 18
click at [352, 169] on div "TỔNG Đơn 18 | SL 21 | Số KG 53 | CR 660.000 | CC 0 | Tổng cước 660.000 Giao dọc…" at bounding box center [631, 448] width 1178 height 591
click at [185, 12] on icon "close-circle" at bounding box center [182, 12] width 6 height 6
click at [170, 13] on input "text" at bounding box center [116, 12] width 121 height 11
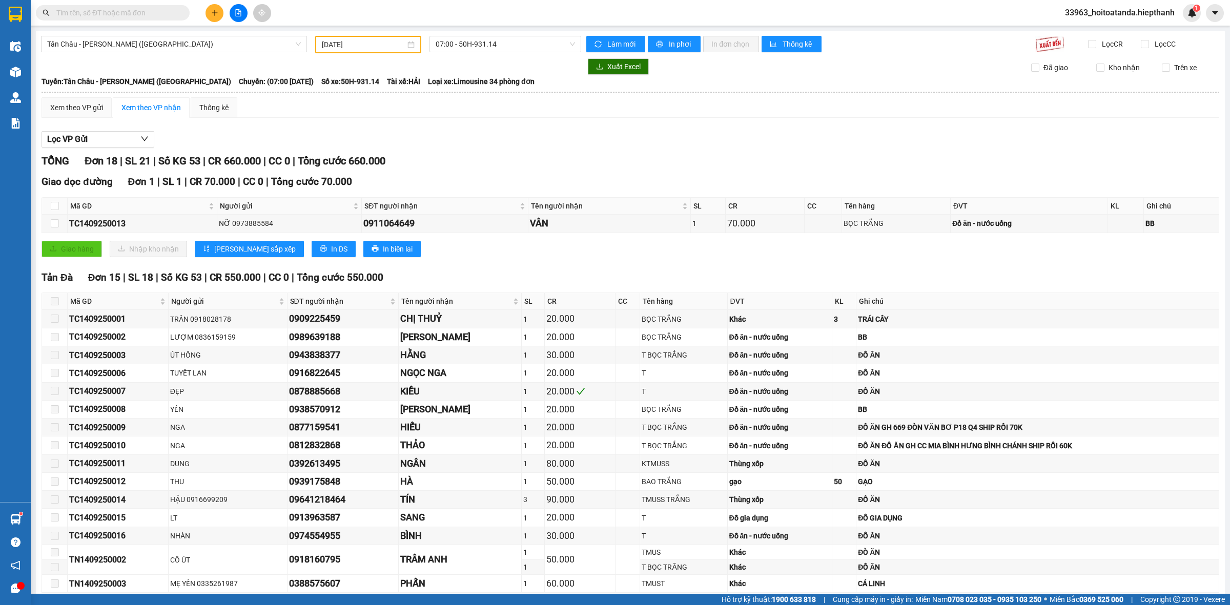
click at [168, 13] on input "text" at bounding box center [116, 12] width 121 height 11
click at [170, 14] on input "text" at bounding box center [116, 12] width 121 height 11
click at [141, 14] on input "text" at bounding box center [116, 12] width 121 height 11
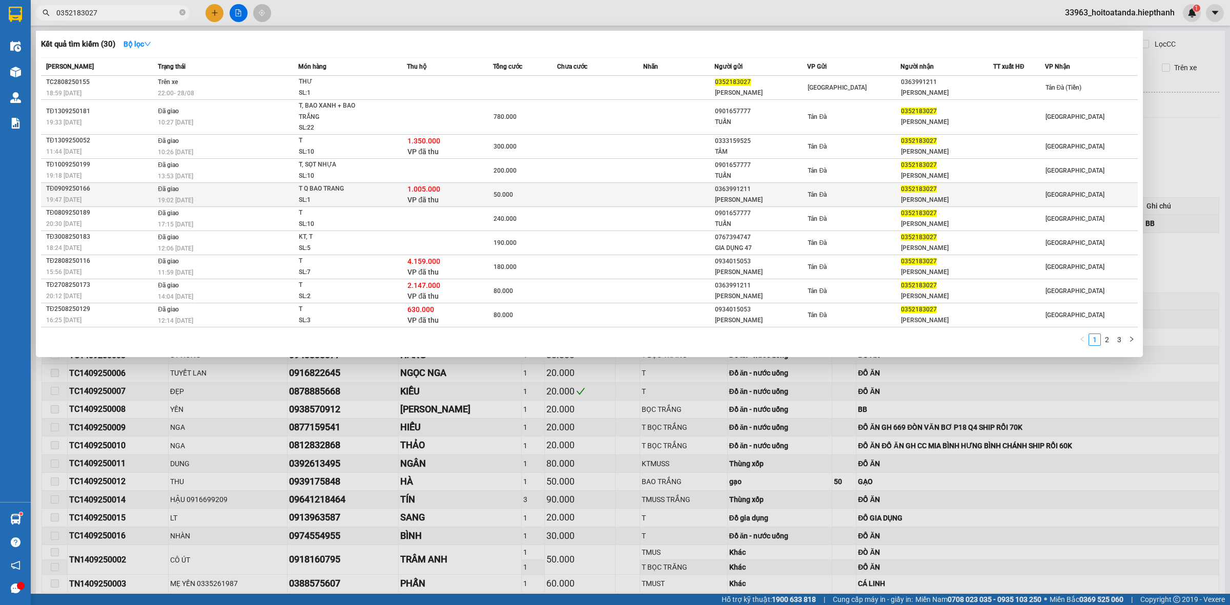
type input "0352183027"
drag, startPoint x: 182, startPoint y: 12, endPoint x: 121, endPoint y: 17, distance: 61.2
click at [181, 13] on icon "close-circle" at bounding box center [182, 12] width 6 height 6
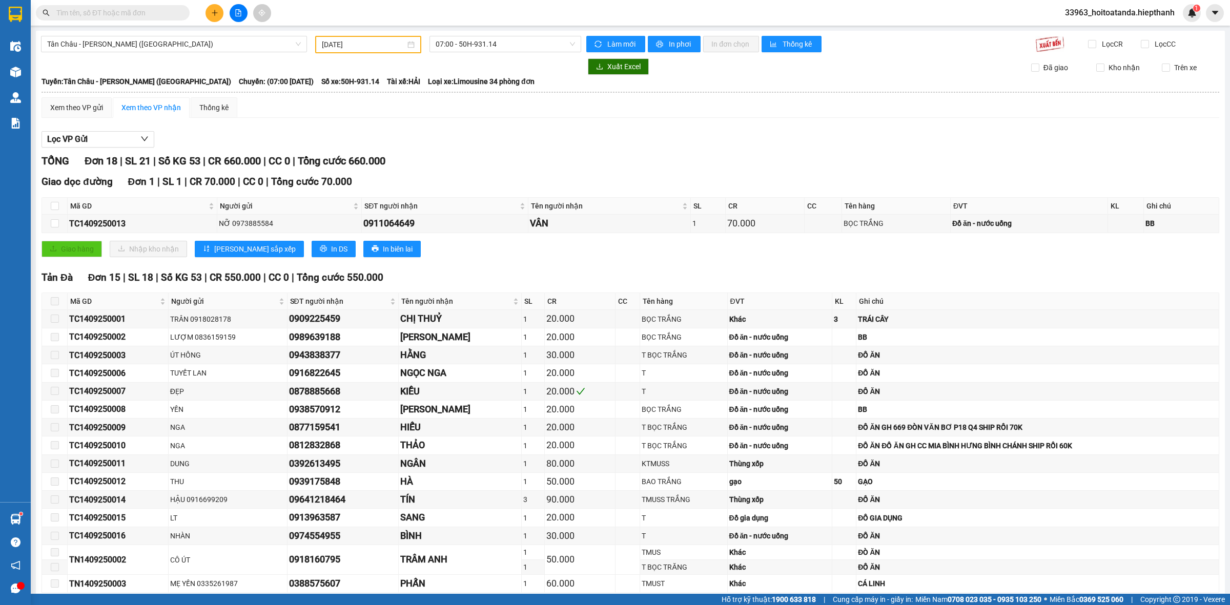
click at [121, 17] on input "text" at bounding box center [116, 12] width 121 height 11
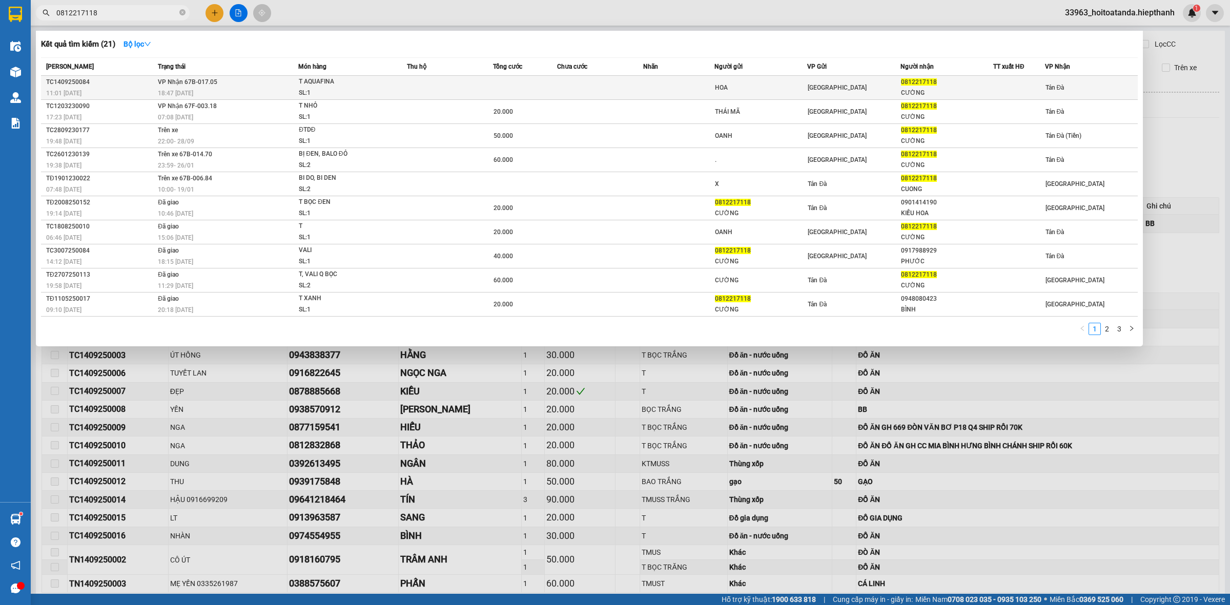
type input "0812217118"
click at [347, 80] on div "T AQUAFINA" at bounding box center [337, 81] width 77 height 11
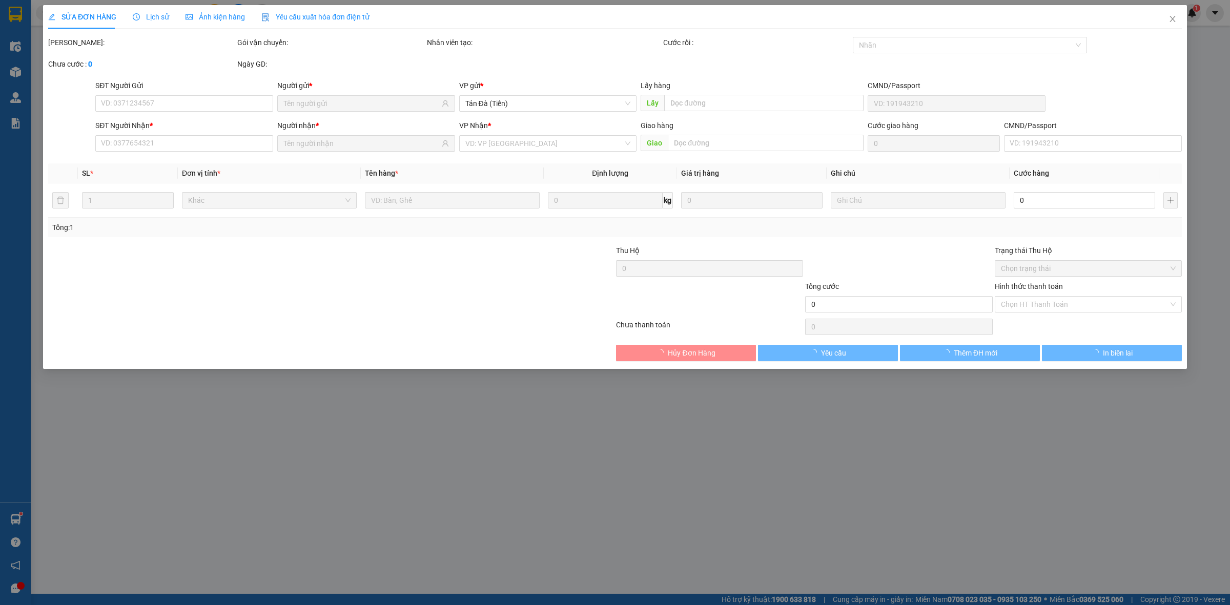
type input "HOA"
type input "0812217118"
type input "CƯỜNG"
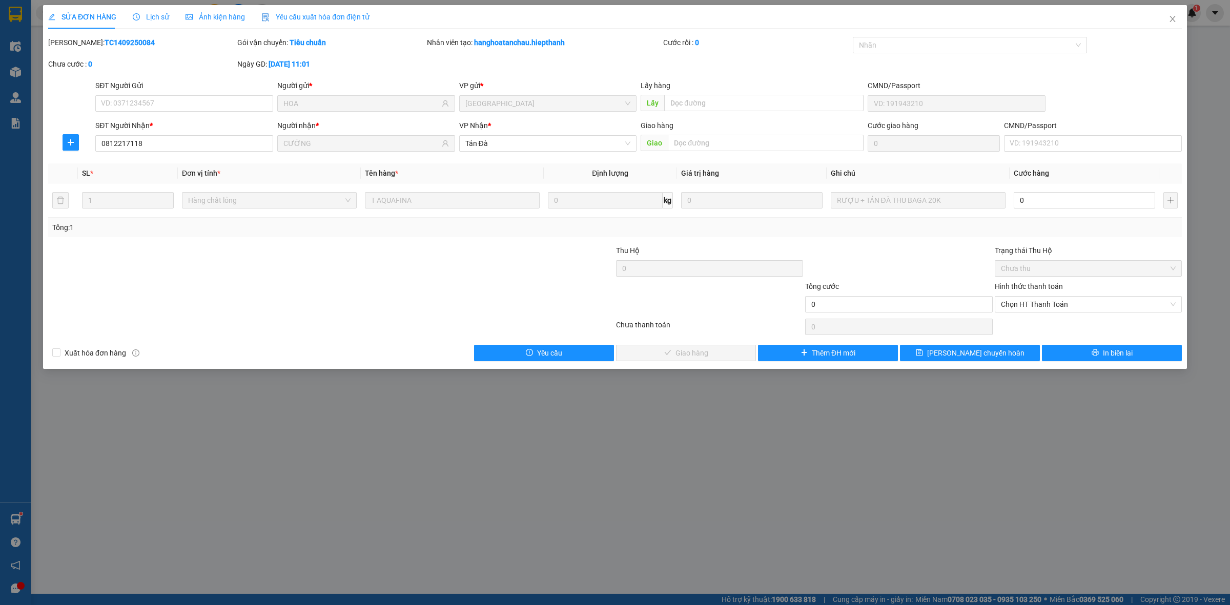
click at [489, 256] on div at bounding box center [520, 263] width 189 height 36
click at [1051, 199] on input "0" at bounding box center [1084, 200] width 141 height 16
type input "23"
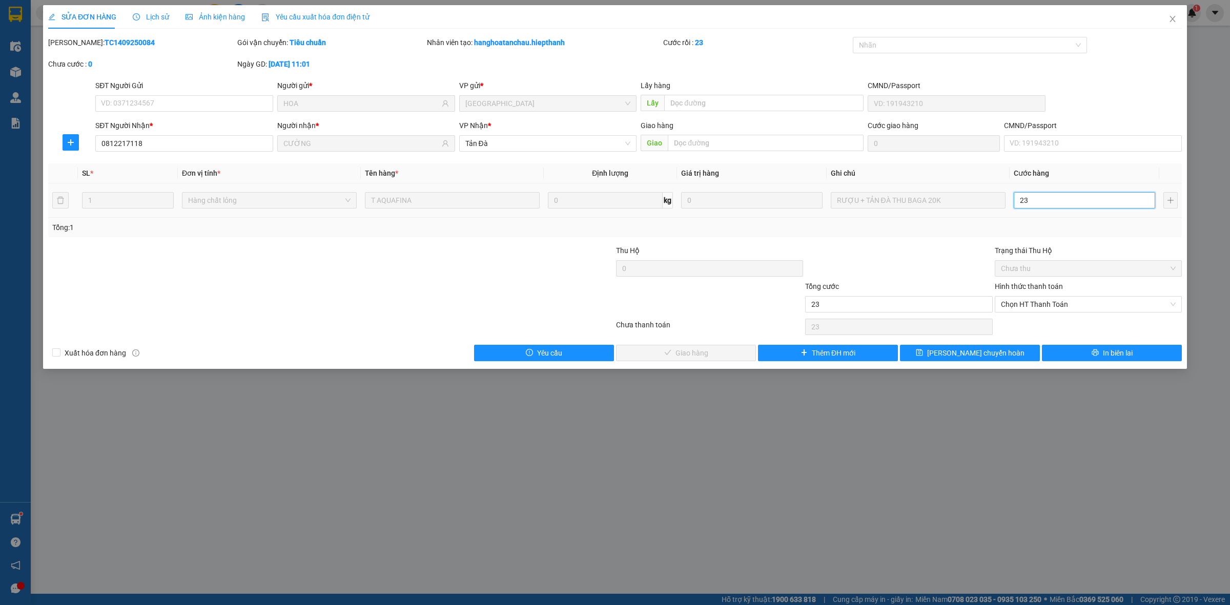
type input "2"
type input "20"
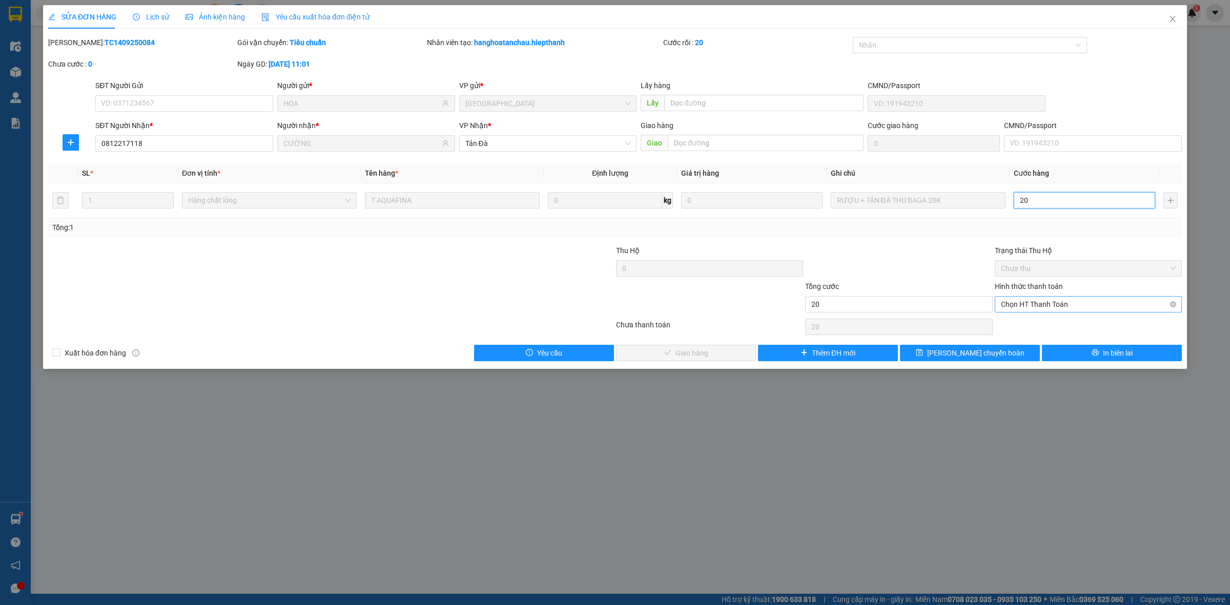
click at [1049, 308] on span "Chọn HT Thanh Toán" at bounding box center [1088, 304] width 175 height 15
type input "20"
type input "20.000"
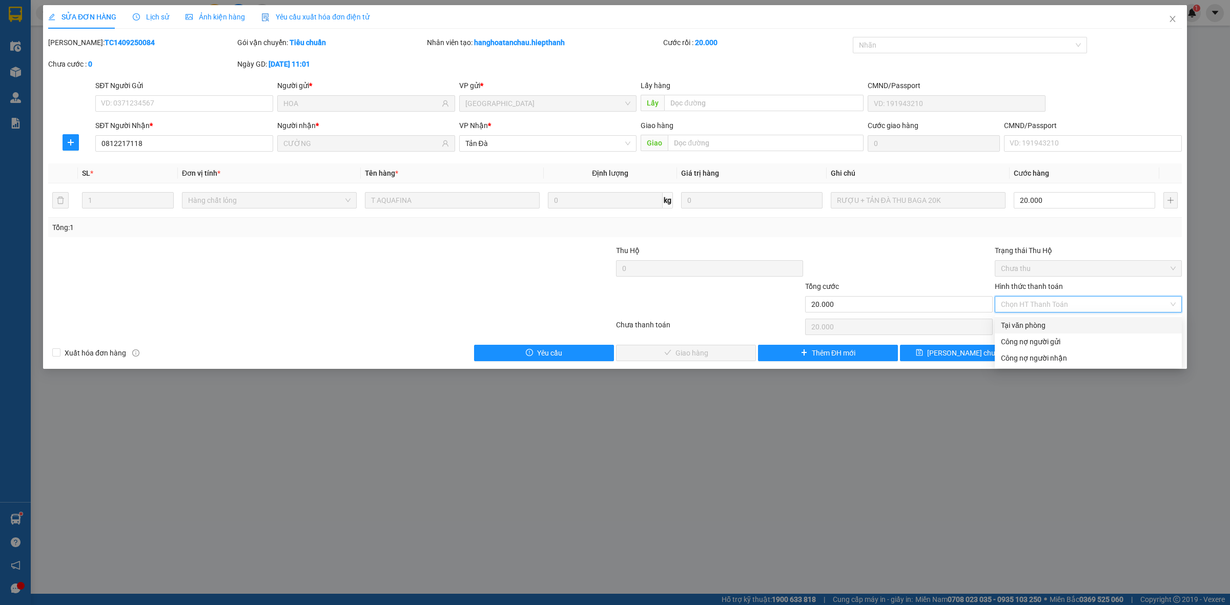
click at [1029, 326] on div "Tại văn phòng" at bounding box center [1088, 325] width 175 height 11
type input "0"
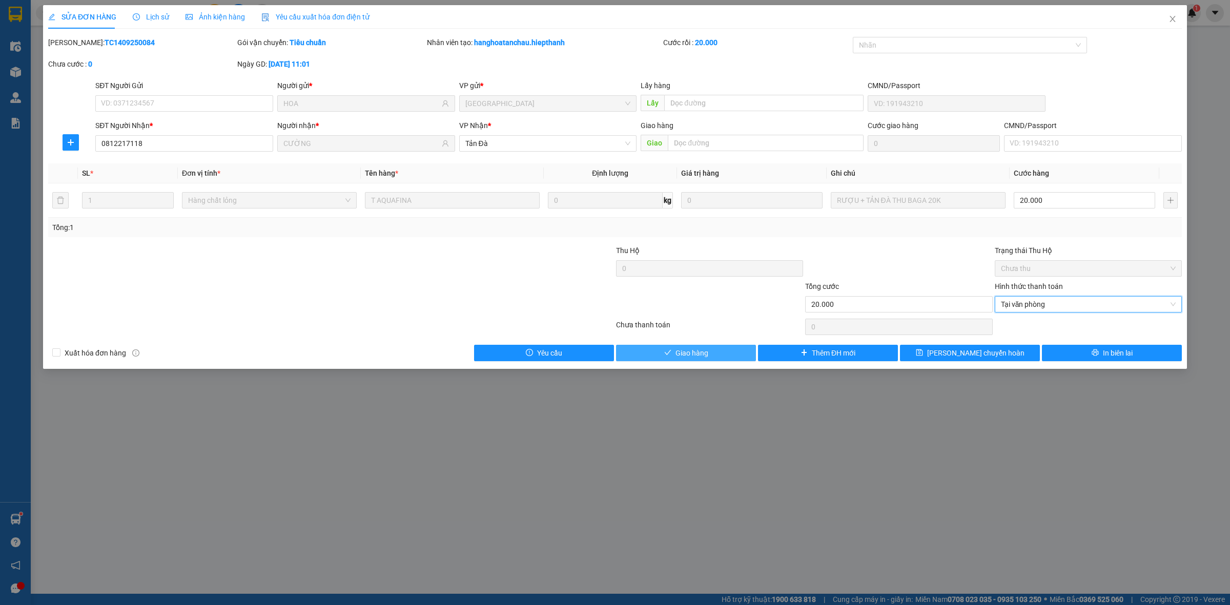
click at [703, 350] on span "Giao hàng" at bounding box center [692, 353] width 33 height 11
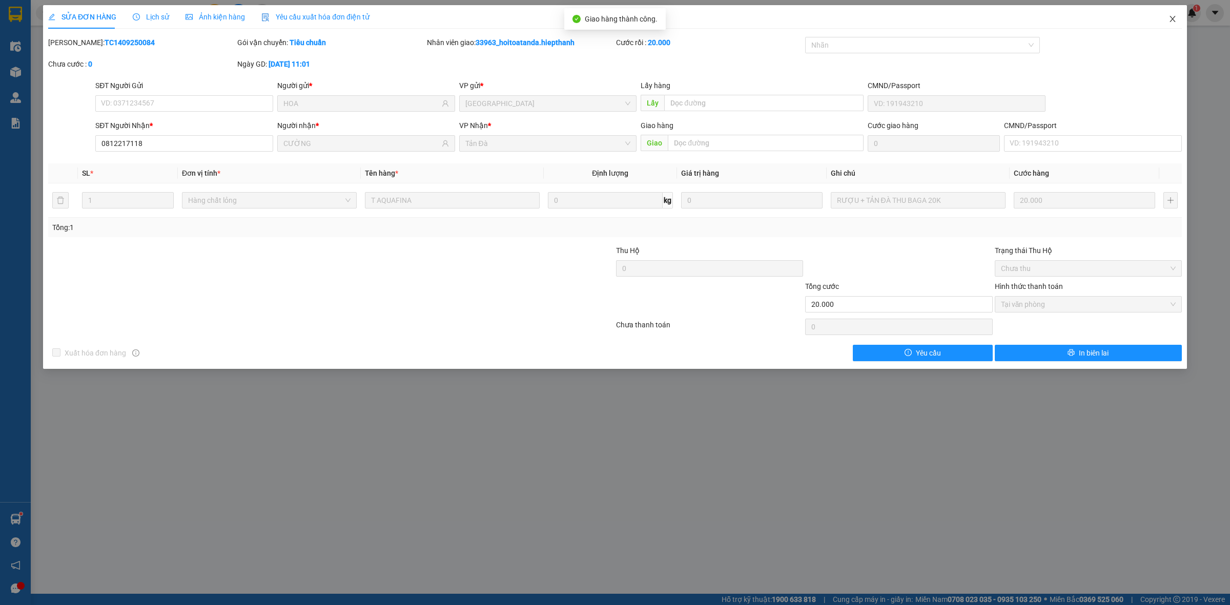
click at [1169, 21] on icon "close" at bounding box center [1173, 19] width 8 height 8
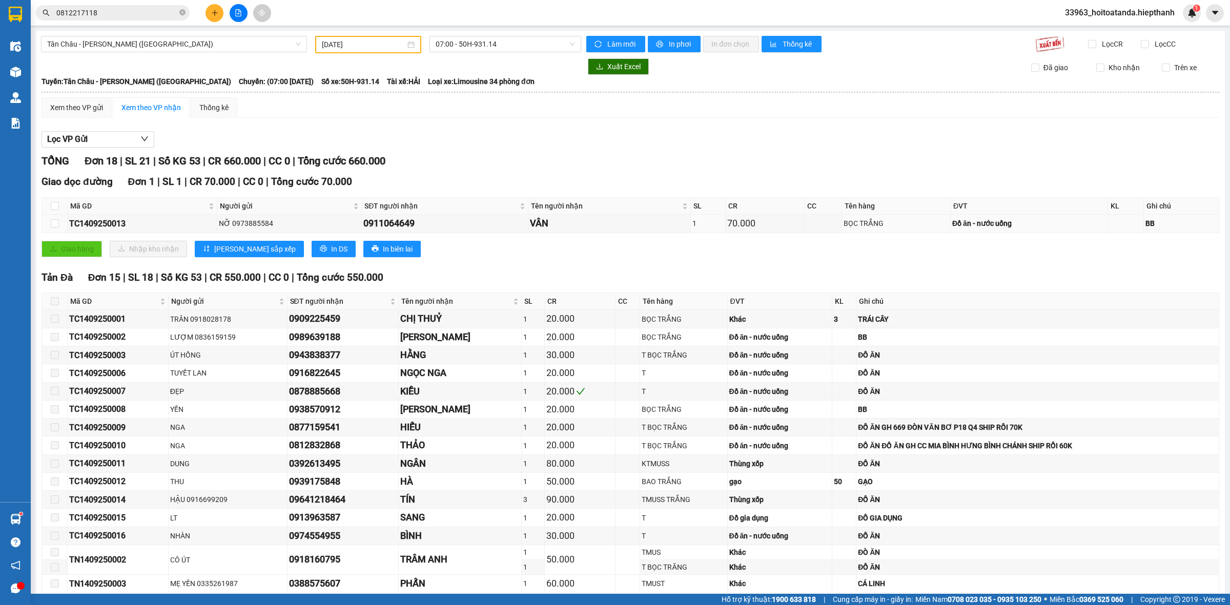
drag, startPoint x: 1033, startPoint y: 227, endPoint x: 985, endPoint y: 275, distance: 68.2
click at [1033, 227] on div "Đồ ăn - nước uống" at bounding box center [1030, 223] width 154 height 11
click at [931, 160] on div "TỔNG Đơn 18 | SL 21 | Số KG 53 | CR 660.000 | CC 0 | Tổng cước 660.000" at bounding box center [631, 161] width 1178 height 16
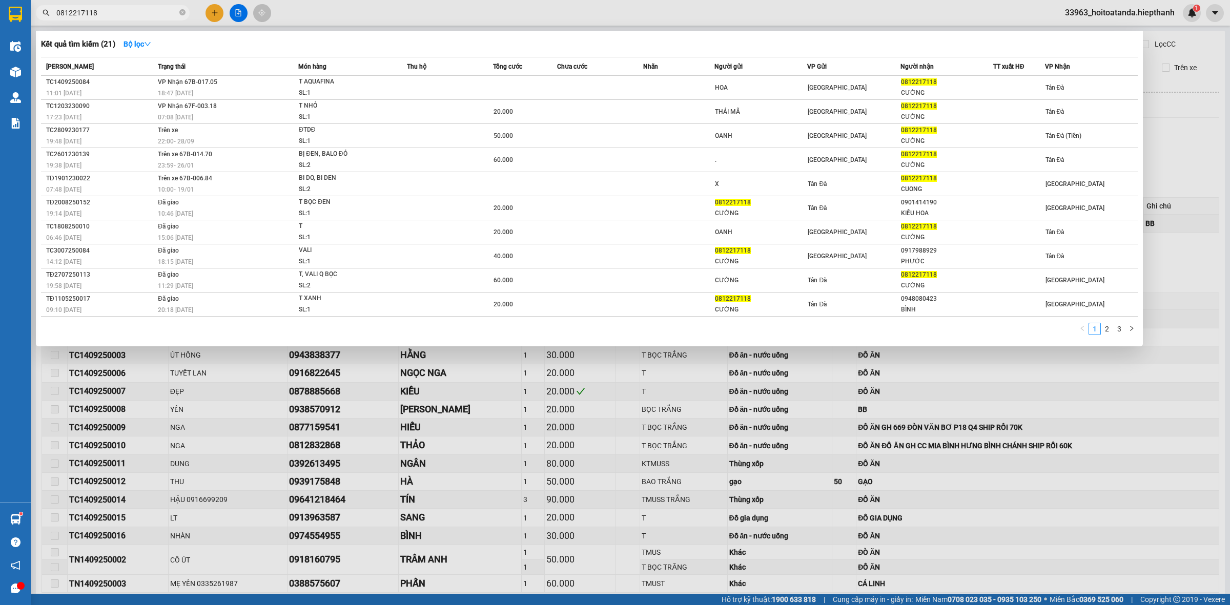
click at [156, 7] on input "0812217118" at bounding box center [116, 12] width 121 height 11
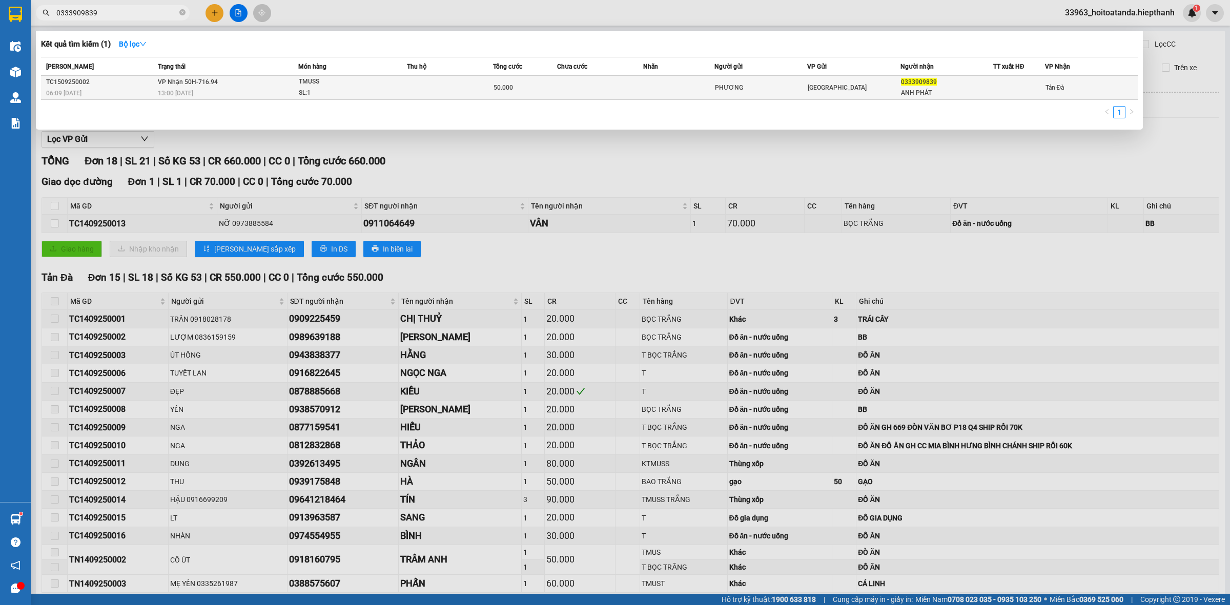
type input "0333909839"
click at [350, 95] on div "SL: 1" at bounding box center [337, 93] width 77 height 11
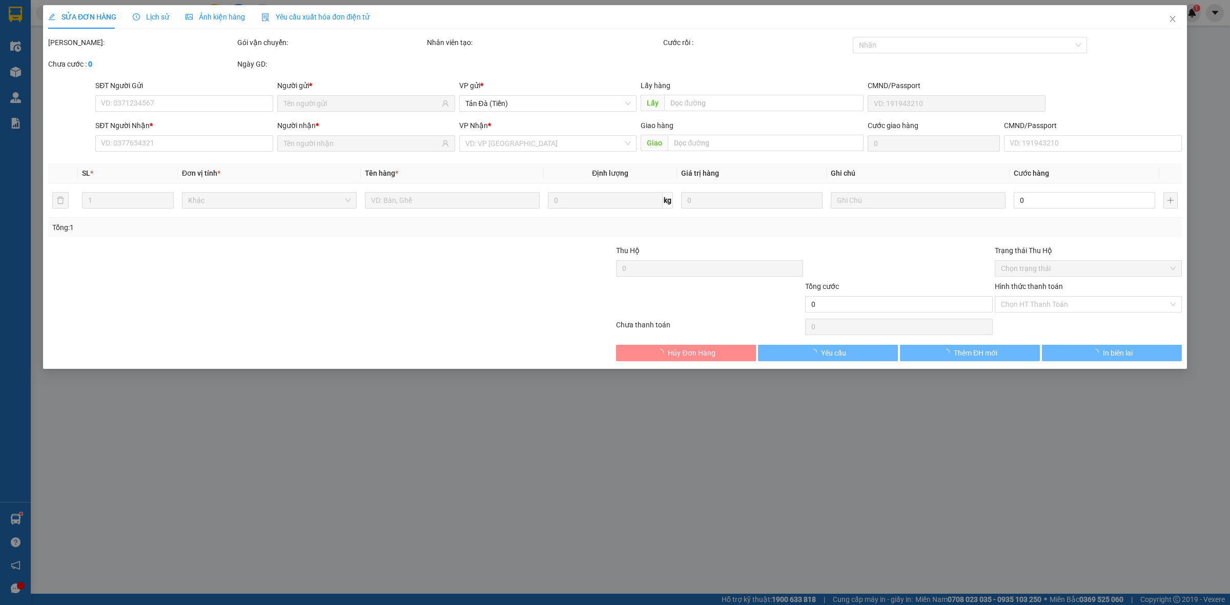
type input "PHƯƠNG"
type input "0333909839"
type input "ANH PHÁT"
type input "50.000"
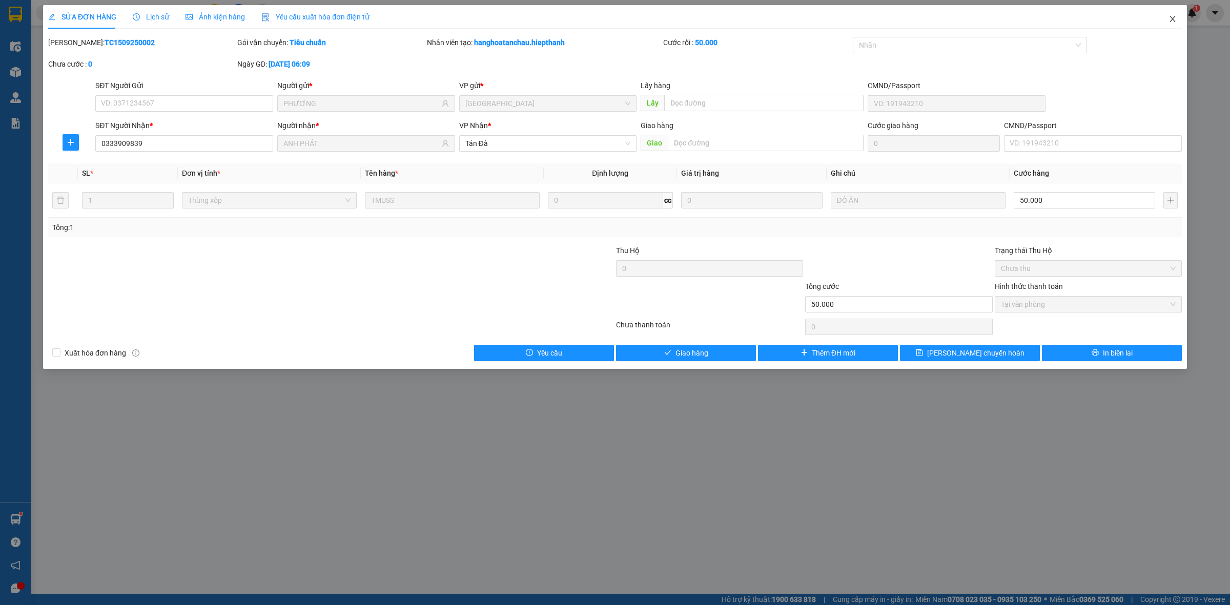
click at [1169, 16] on icon "close" at bounding box center [1173, 19] width 8 height 8
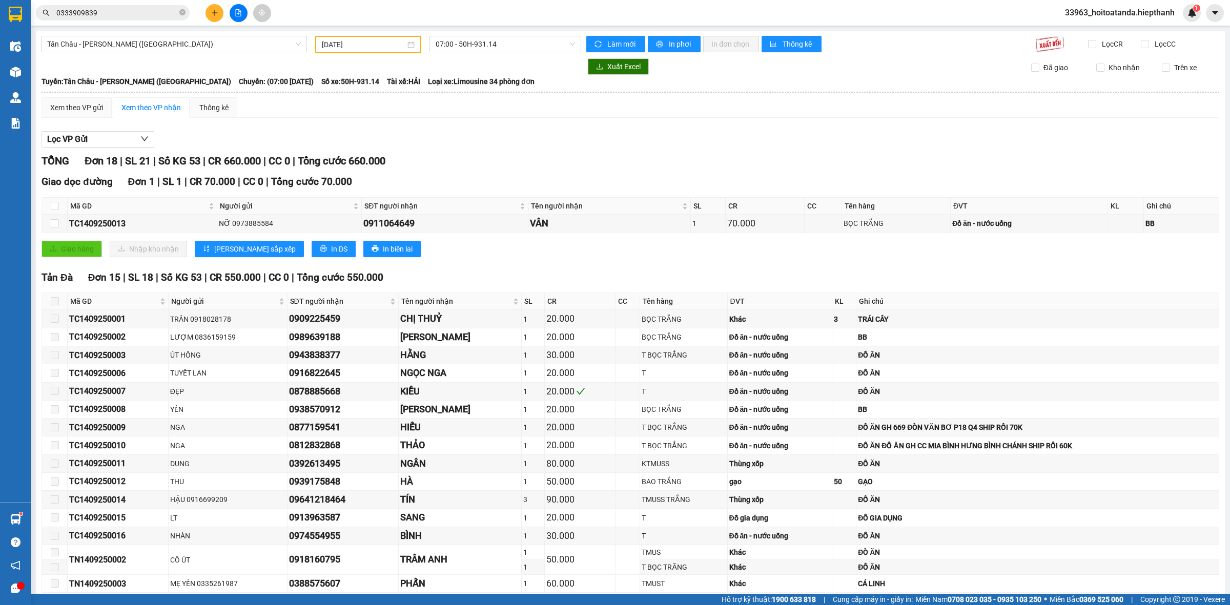
click at [1132, 306] on th "Ghi chú" at bounding box center [1038, 301] width 363 height 17
click at [991, 256] on div "Giao dọc đường Đơn 1 | SL 1 | CR 70.000 | CC 0 | Tổng cước 70.000 Mã GD Người g…" at bounding box center [631, 219] width 1178 height 90
click at [155, 43] on span "Tân Châu - [PERSON_NAME] ([GEOGRAPHIC_DATA])" at bounding box center [174, 43] width 254 height 15
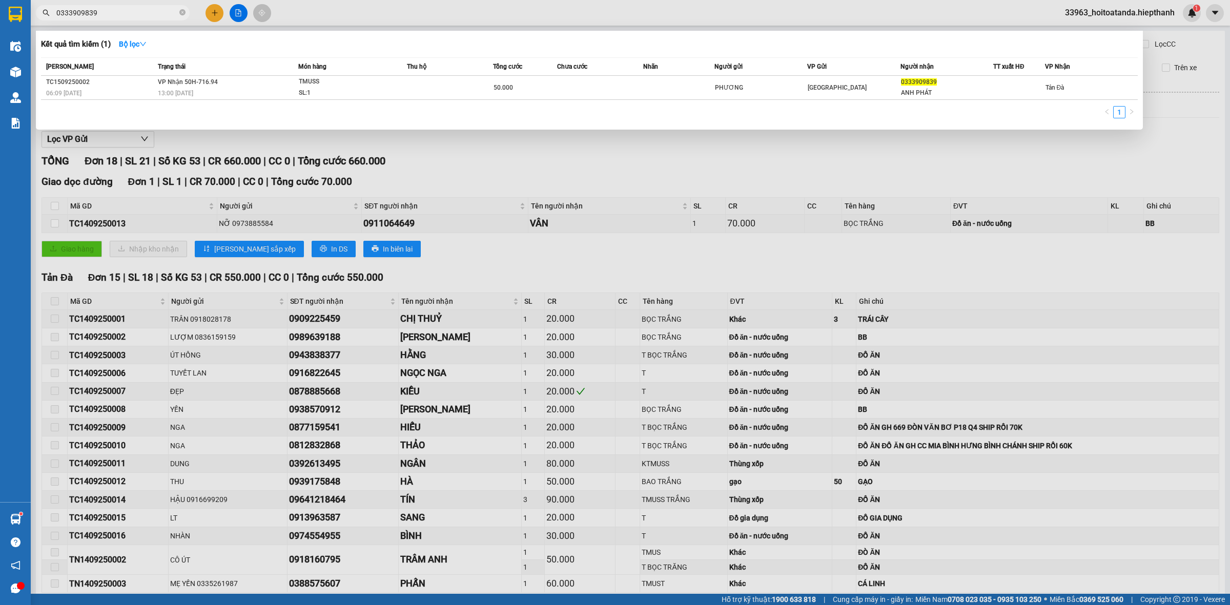
click at [111, 6] on span "0333909839" at bounding box center [113, 12] width 154 height 15
drag, startPoint x: 98, startPoint y: 8, endPoint x: 100, endPoint y: 3, distance: 6.0
click at [100, 8] on input "0333909839" at bounding box center [116, 12] width 121 height 11
type input "0"
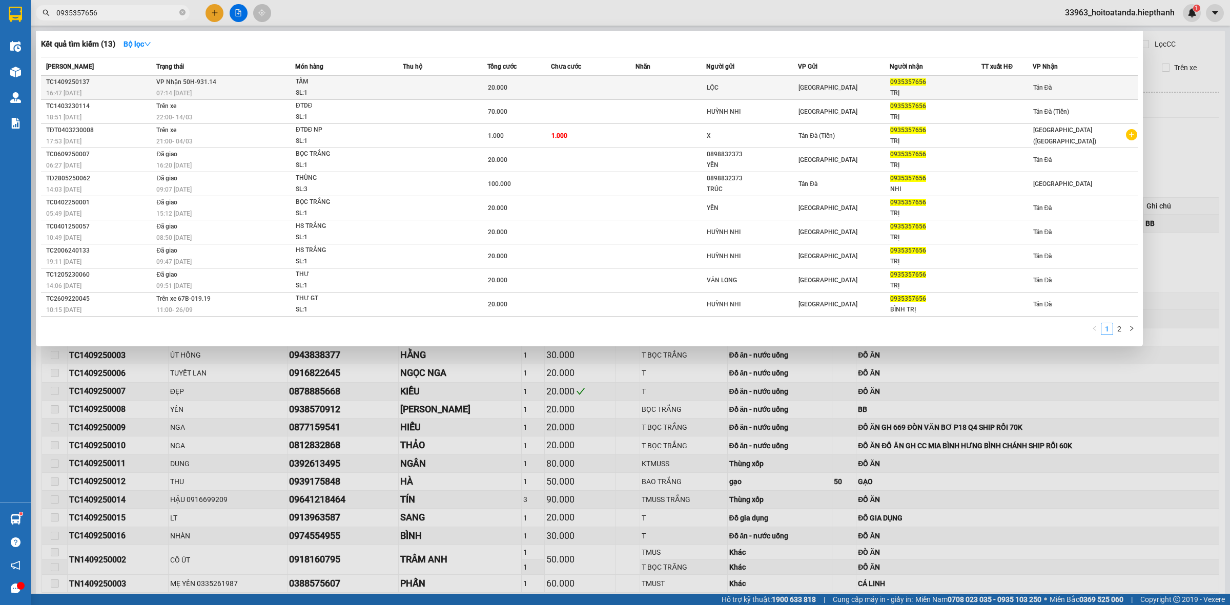
type input "0935357656"
click at [369, 83] on div "TẤM" at bounding box center [334, 81] width 77 height 11
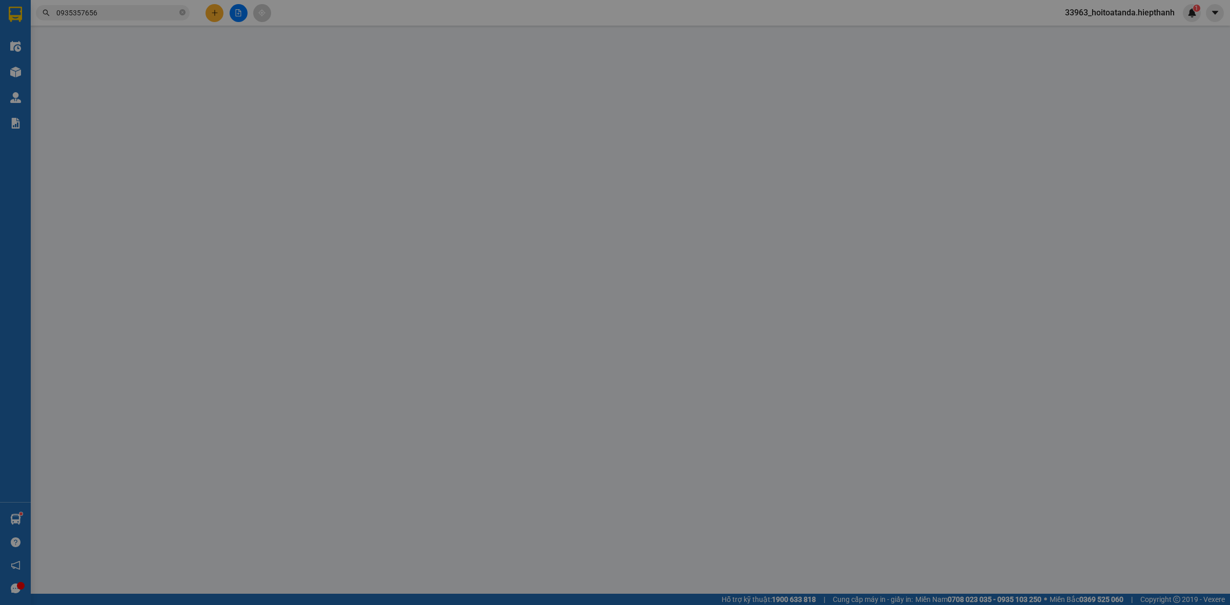
type input "LỘC"
type input "0935357656"
type input "TRỊ"
type input "20.000"
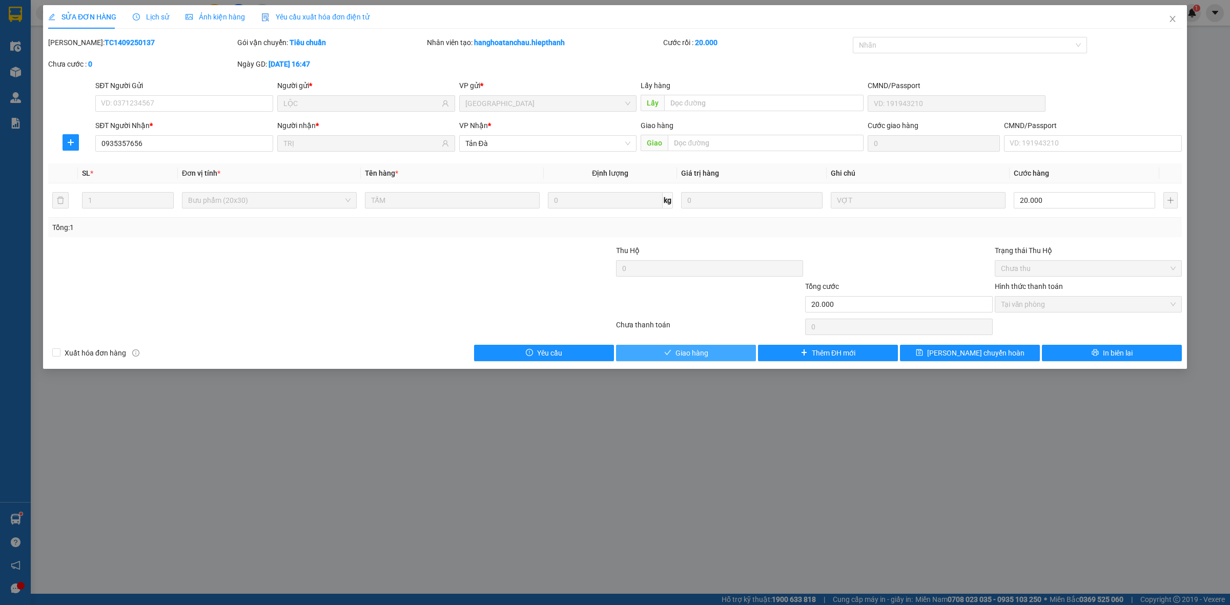
click at [689, 353] on span "Giao hàng" at bounding box center [692, 353] width 33 height 11
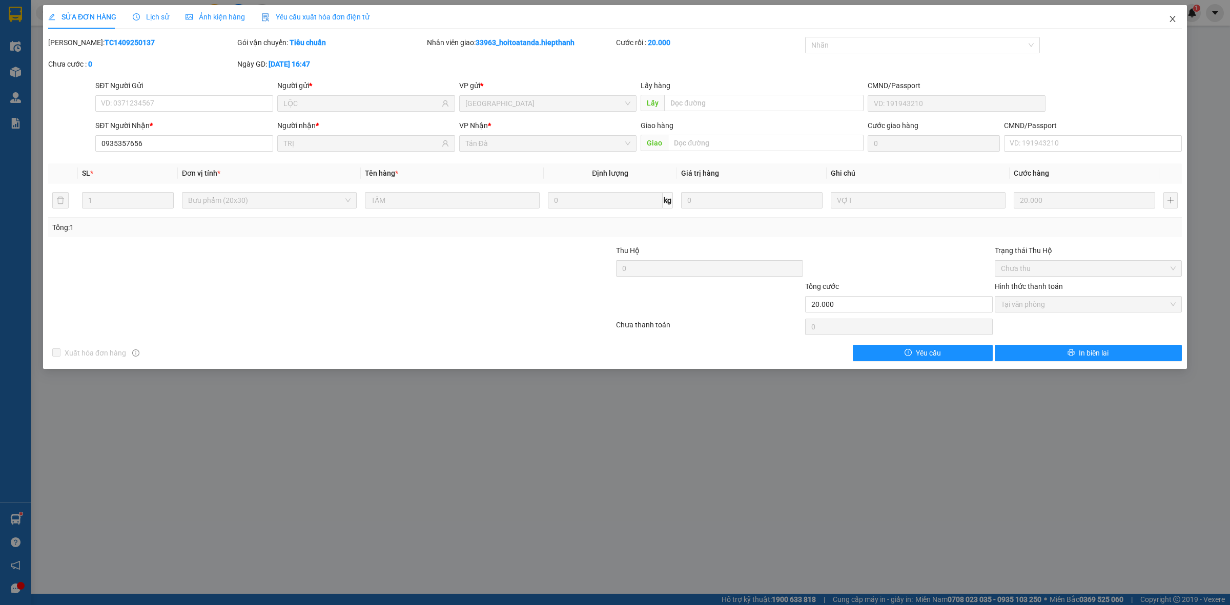
click at [1172, 15] on icon "close" at bounding box center [1173, 19] width 8 height 8
